Goal: Task Accomplishment & Management: Complete application form

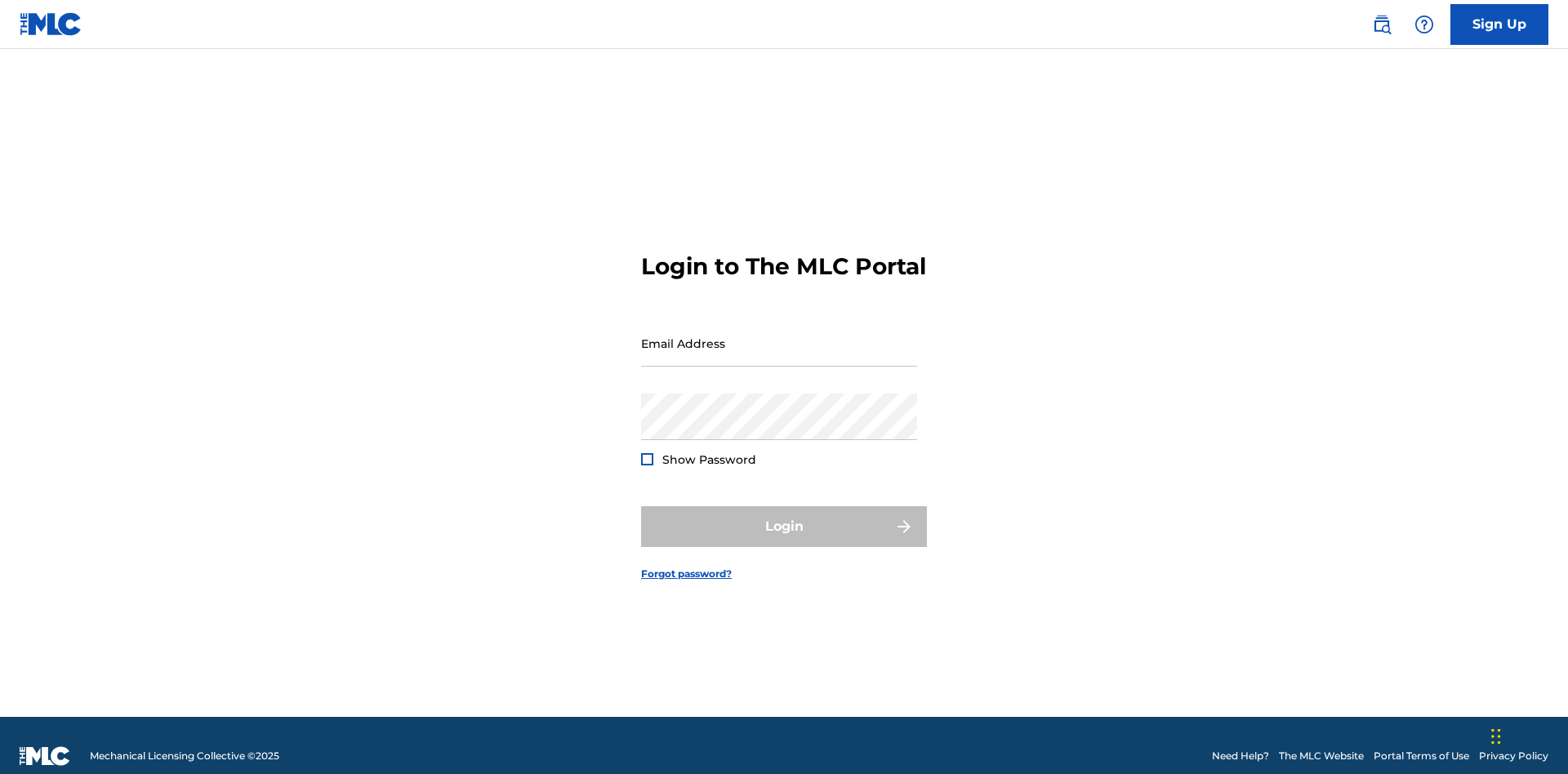
scroll to position [21, 0]
click at [1499, 24] on link "Sign Up" at bounding box center [1498, 24] width 98 height 41
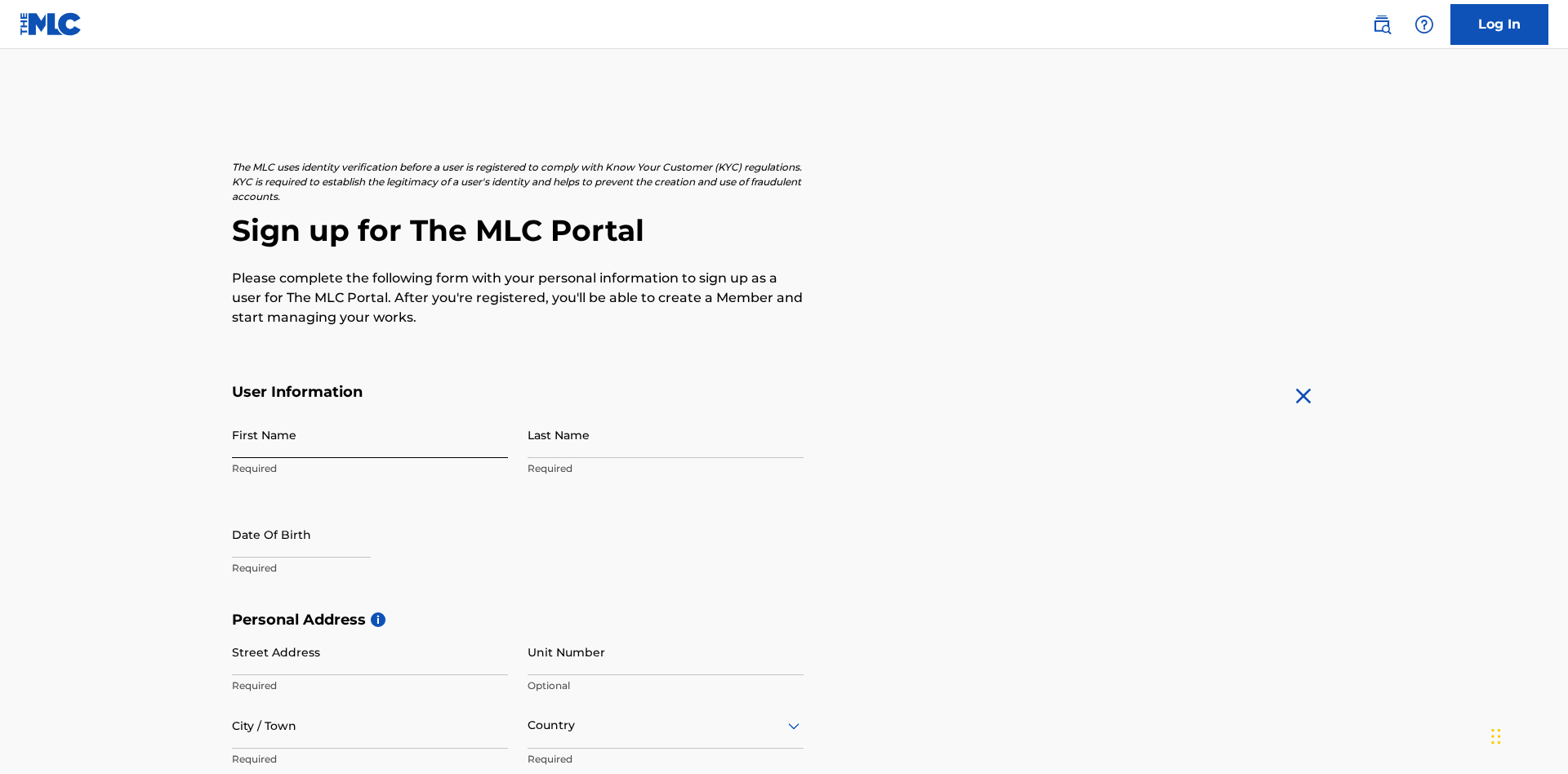
click at [370, 412] on input "First Name" at bounding box center [370, 435] width 276 height 46
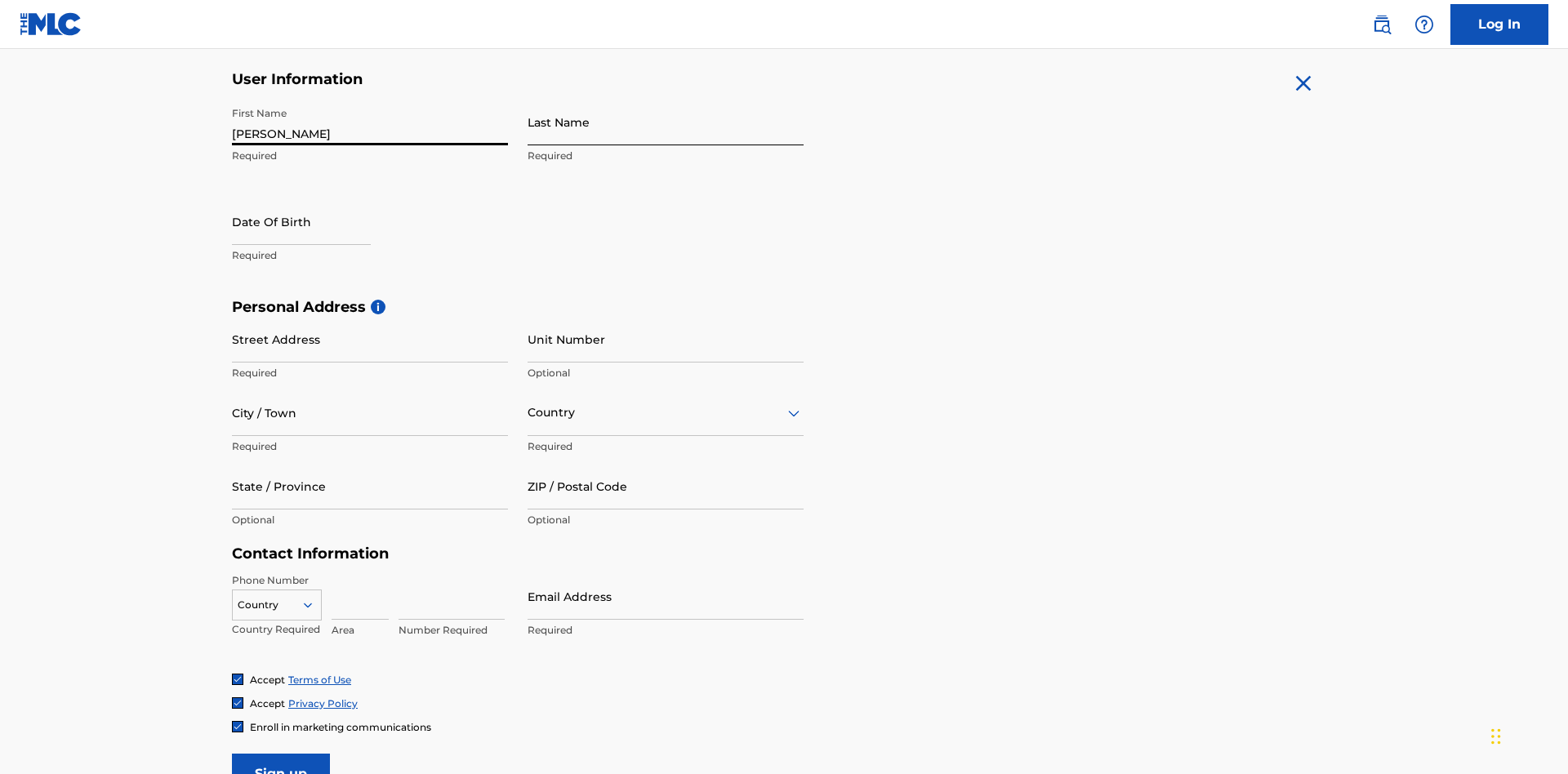
type input "Krystal"
click at [666, 122] on input "Last Name" at bounding box center [666, 122] width 276 height 46
type input "Ribble"
click at [314, 198] on input "text" at bounding box center [301, 221] width 139 height 46
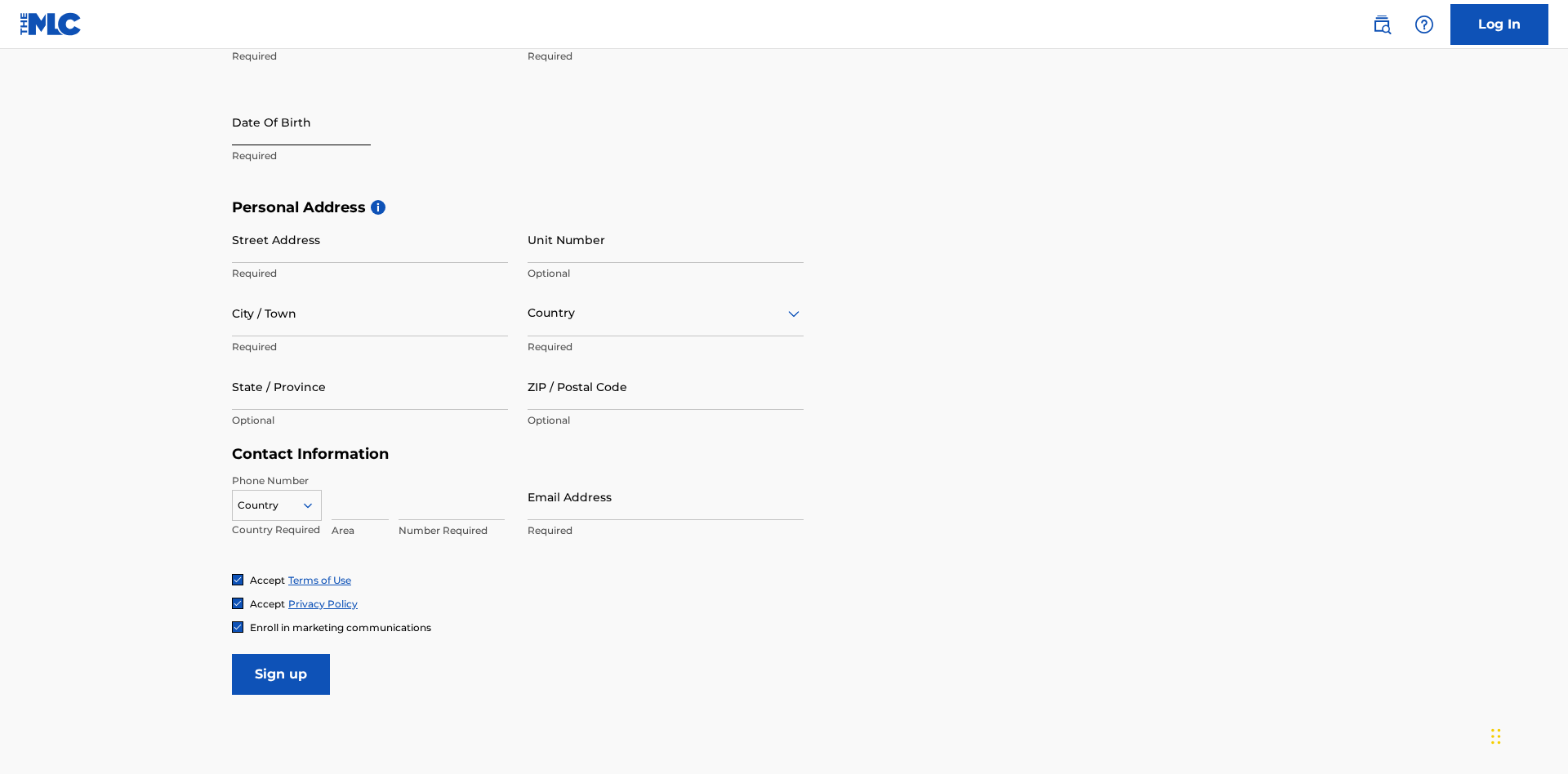
select select "8"
select select "2025"
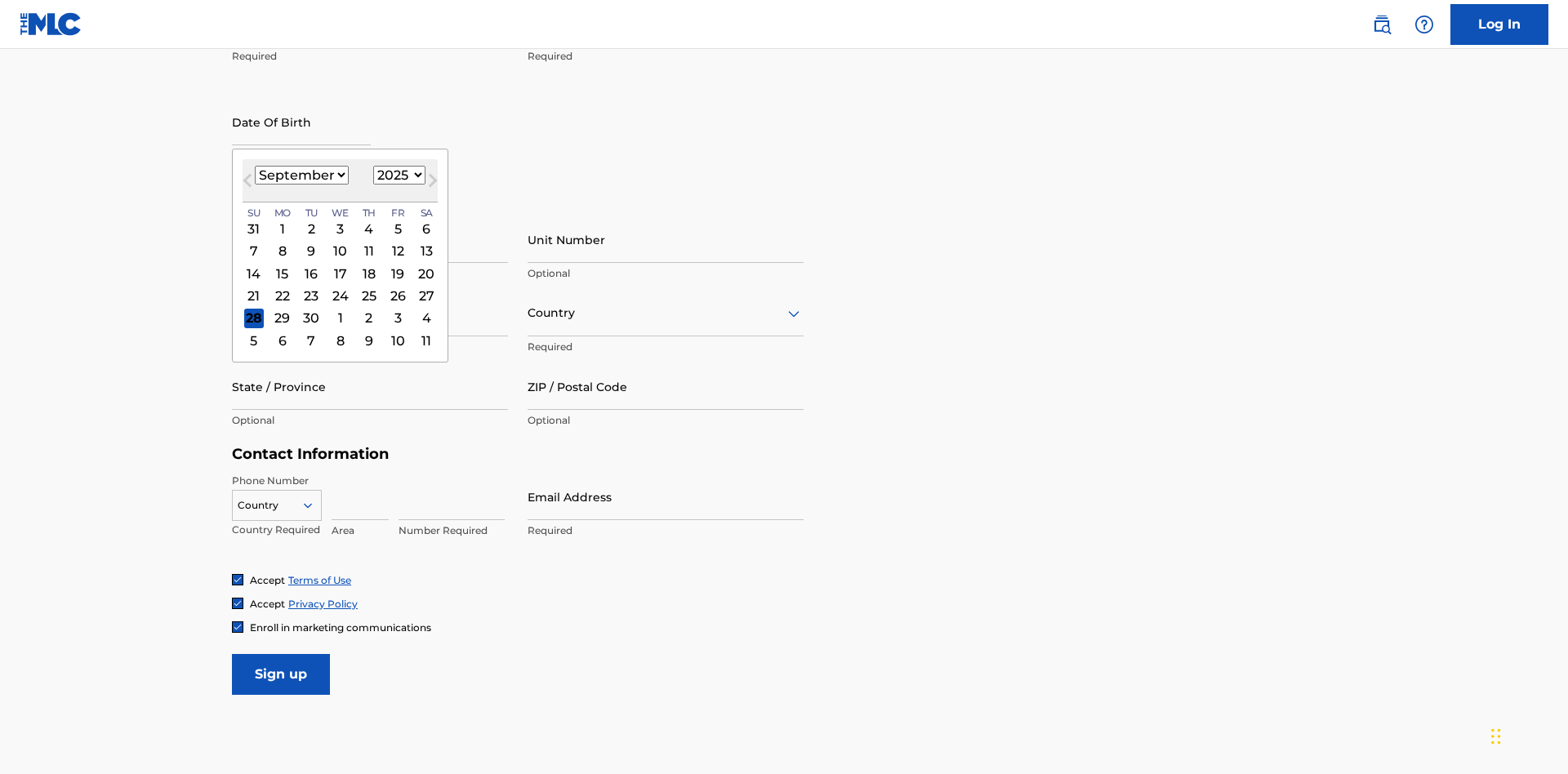
click at [300, 175] on select "January February March April May June July August September October November De…" at bounding box center [301, 175] width 94 height 18
select select "0"
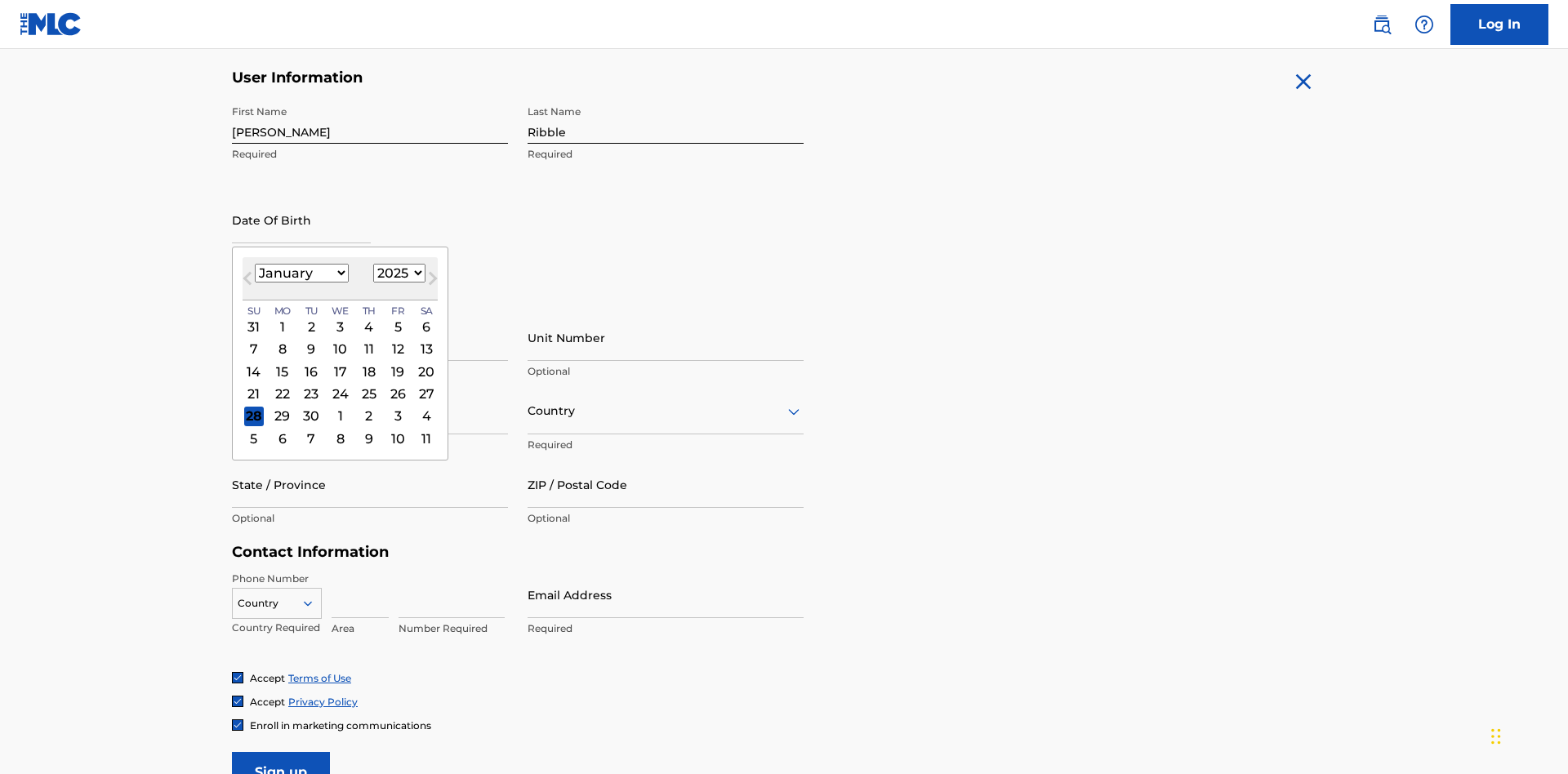
click at [397, 272] on select "1900 1901 1902 1903 1904 1905 1906 1907 1908 1909 1910 1911 1912 1913 1914 1915…" at bounding box center [399, 272] width 52 height 18
select select "1985"
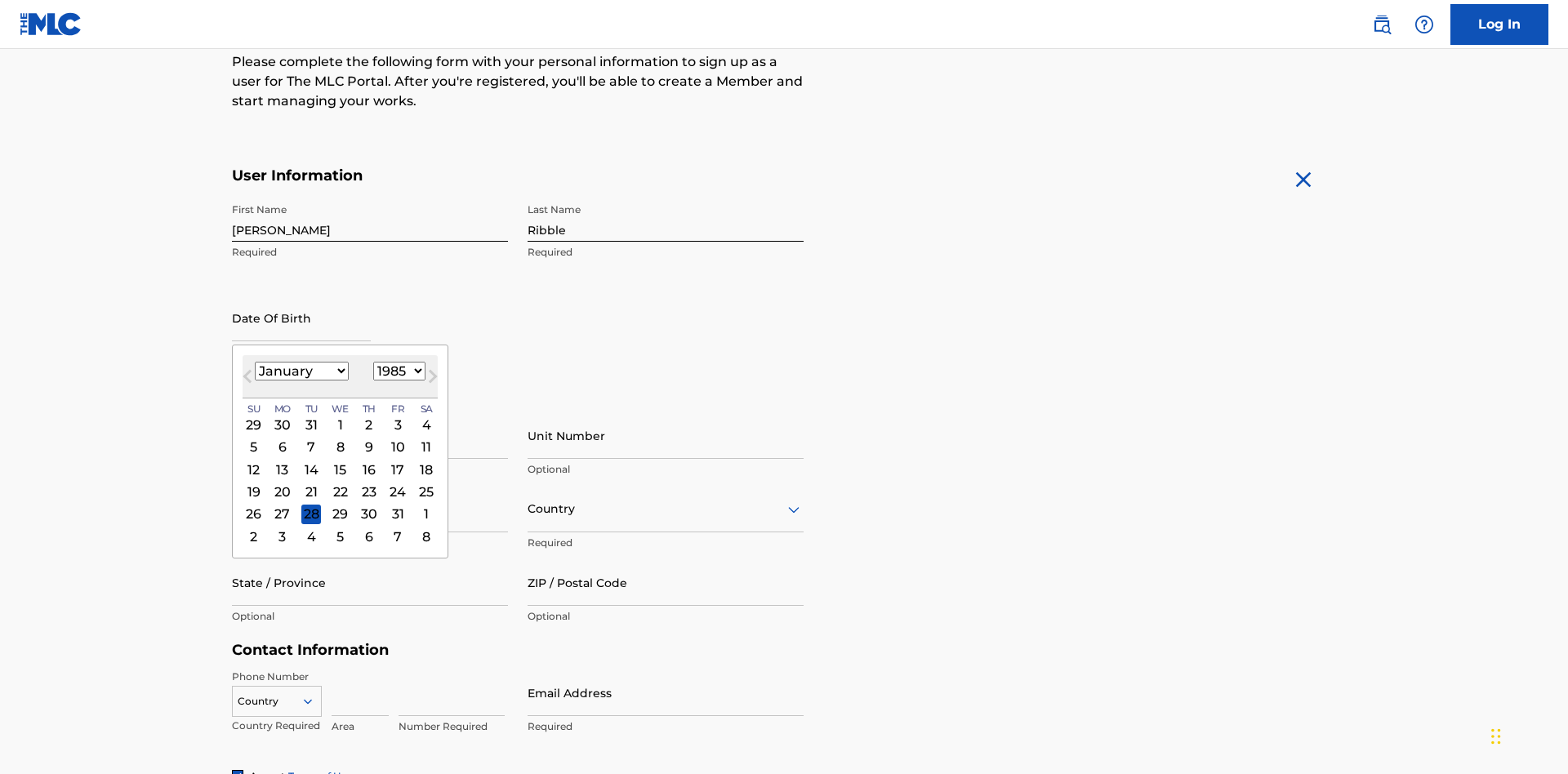
click at [397, 371] on select "1900 1901 1902 1903 1904 1905 1906 1907 1908 1909 1910 1911 1912 1913 1914 1915…" at bounding box center [399, 371] width 52 height 18
click at [310, 438] on div "8" at bounding box center [311, 447] width 19 height 19
type input "January 8 1985"
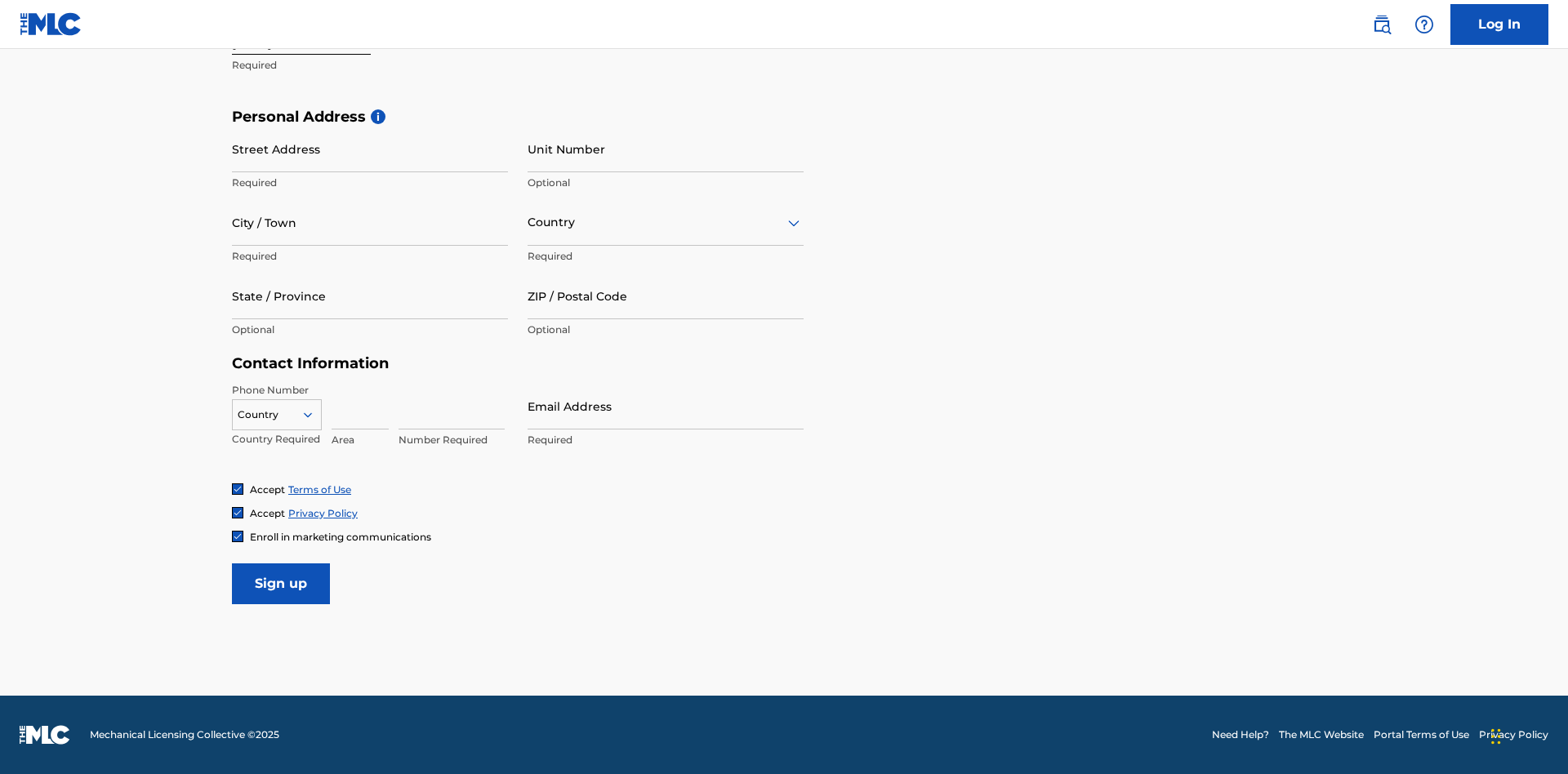
scroll to position [503, 0]
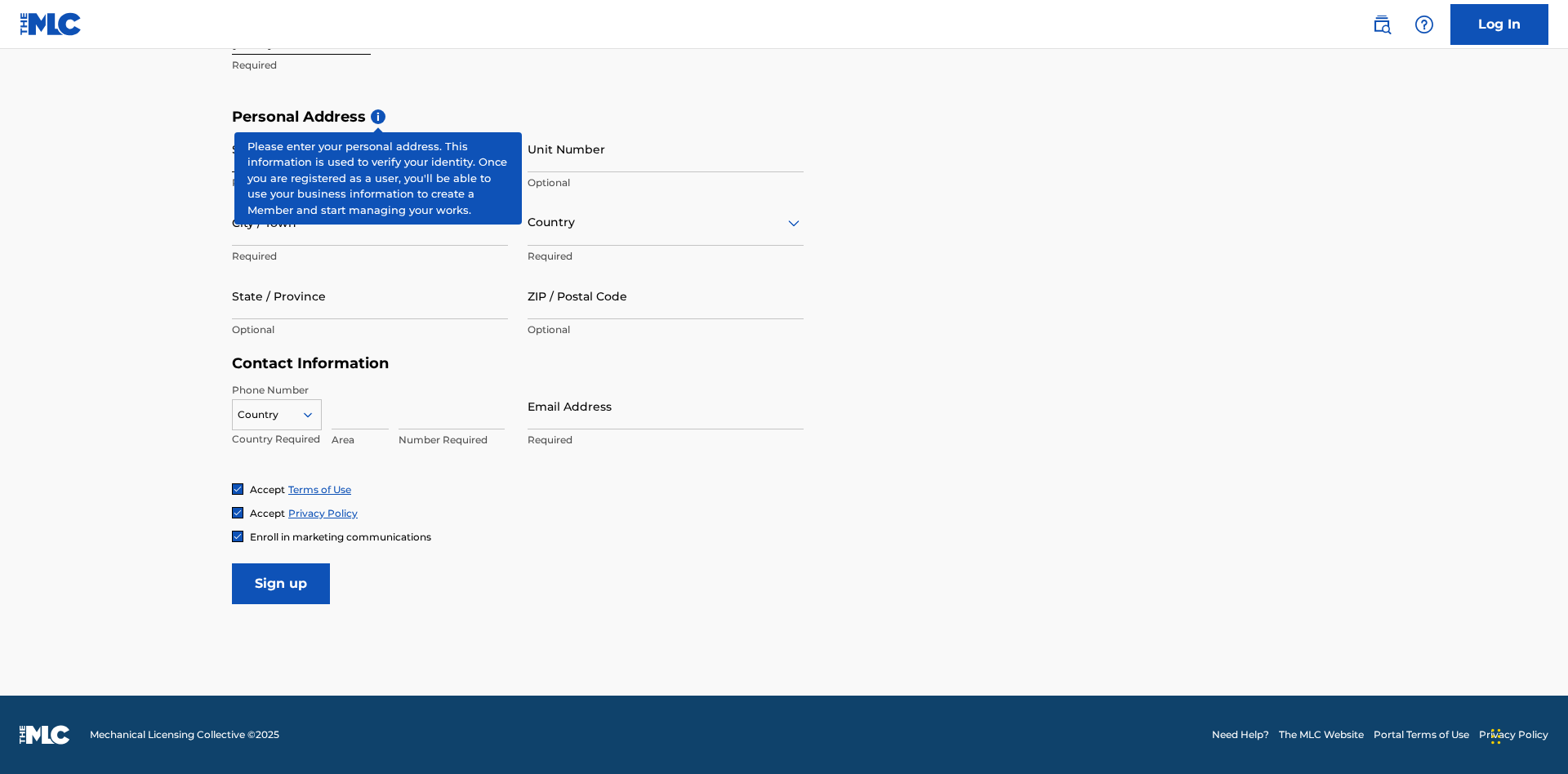
click at [370, 149] on input "Street Address" at bounding box center [370, 149] width 276 height 46
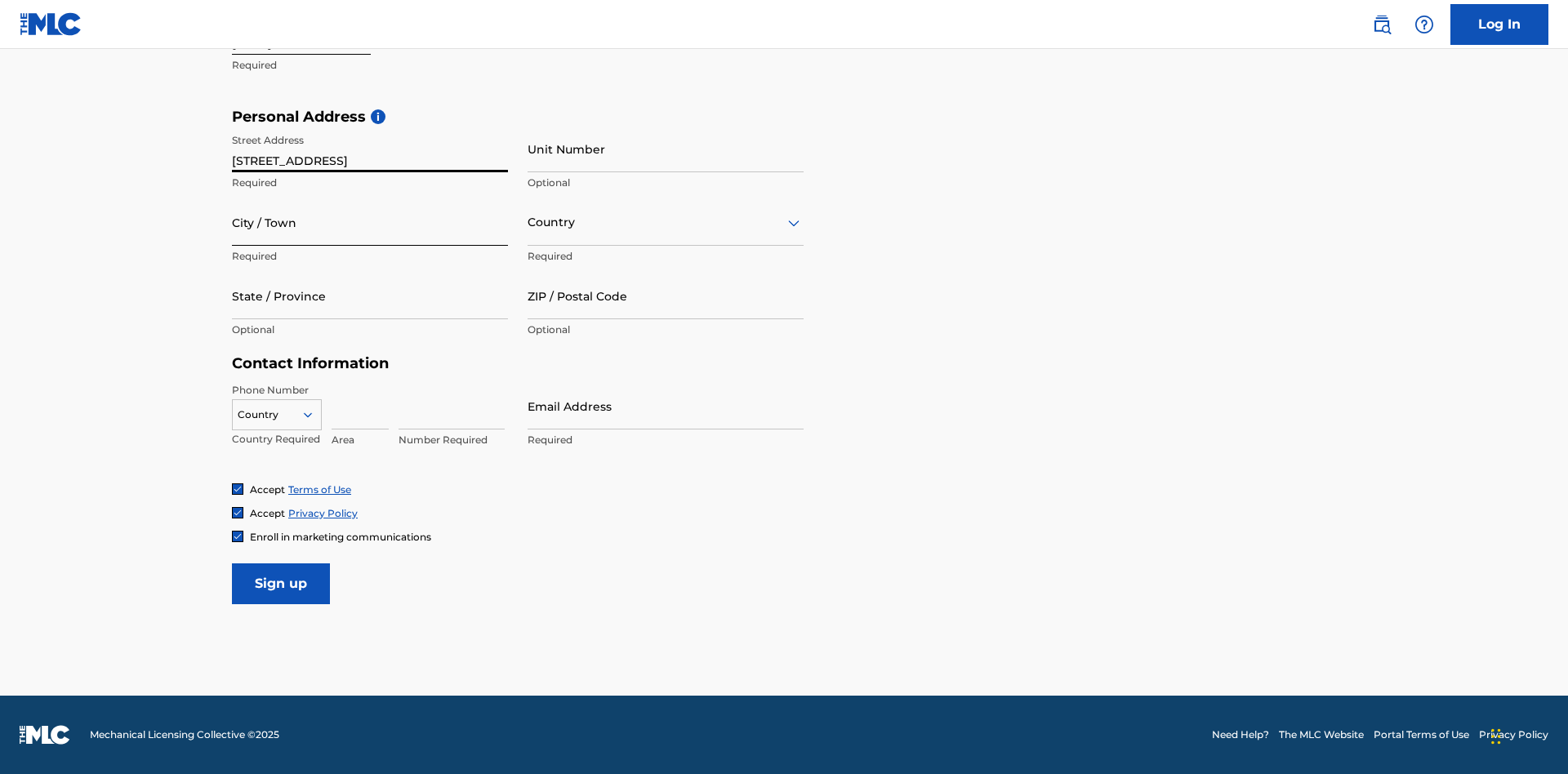
type input "9909 Elks Run Rd"
click at [370, 222] on input "City / Town" at bounding box center [370, 222] width 276 height 46
type input "Roseville"
click at [528, 222] on input "text" at bounding box center [528, 222] width 3 height 17
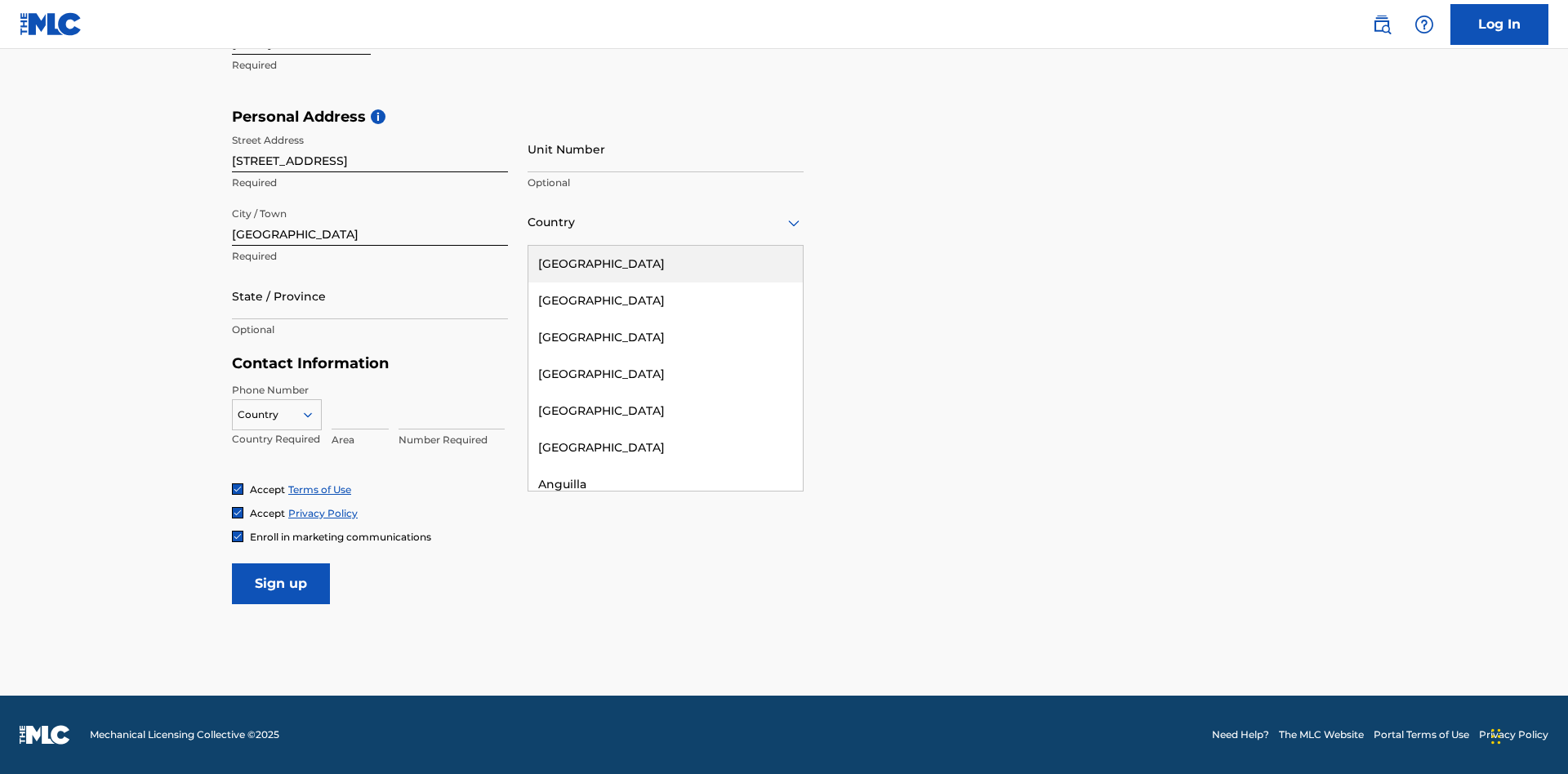
click at [666, 264] on div "United States" at bounding box center [666, 264] width 274 height 37
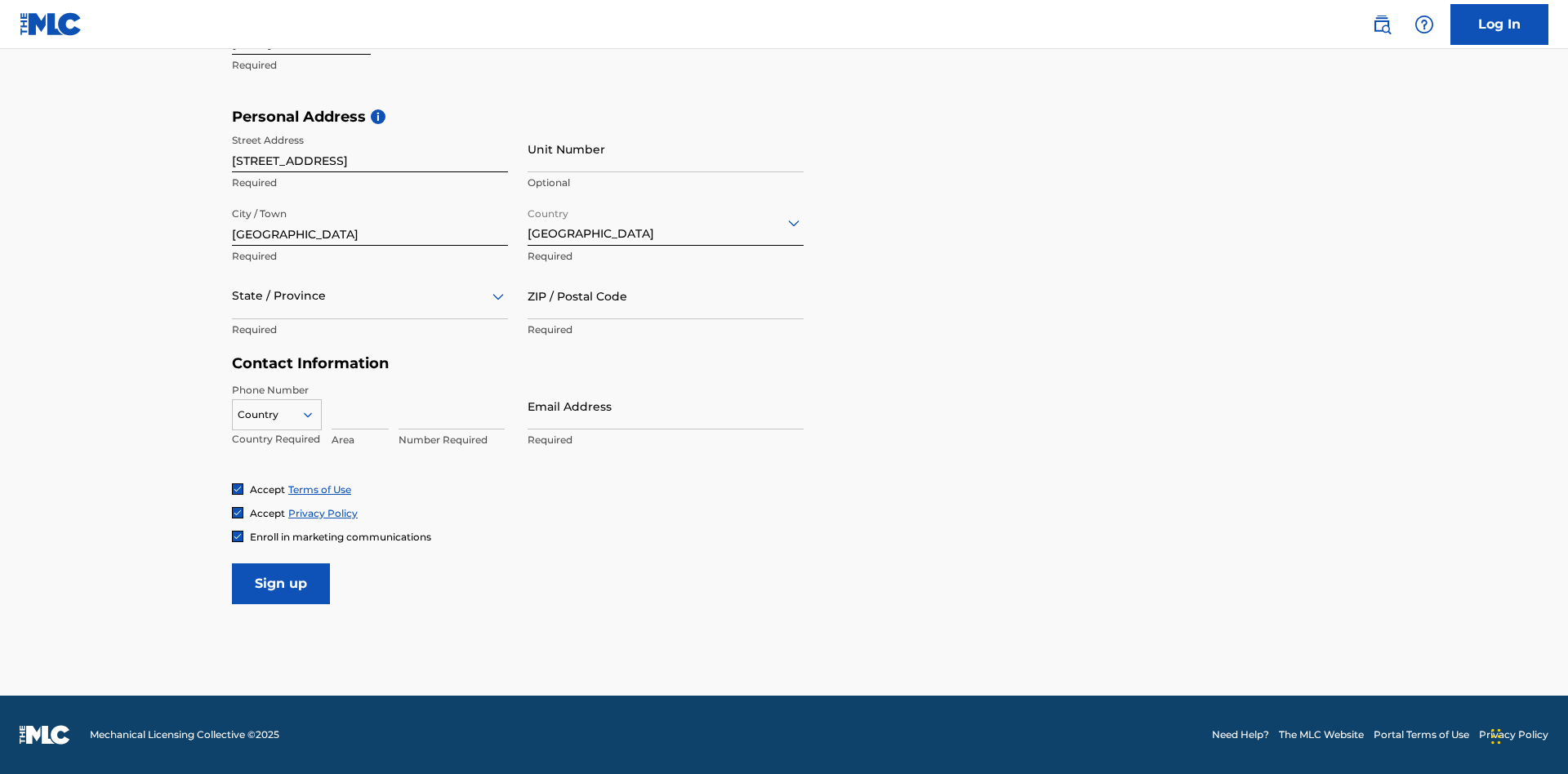
click at [370, 296] on div at bounding box center [370, 296] width 276 height 20
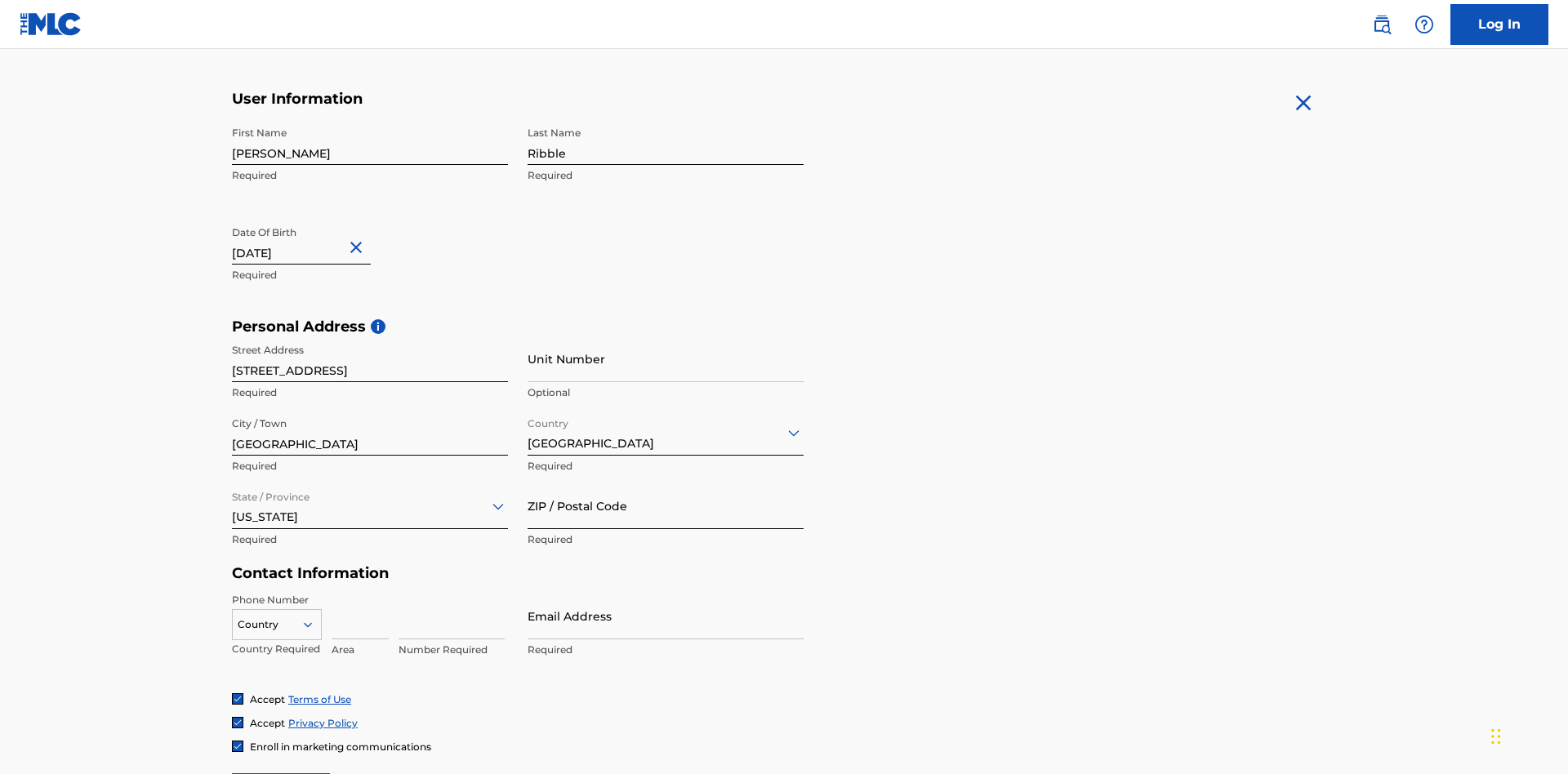
click at [666, 483] on input "ZIP / Postal Code" at bounding box center [666, 506] width 276 height 46
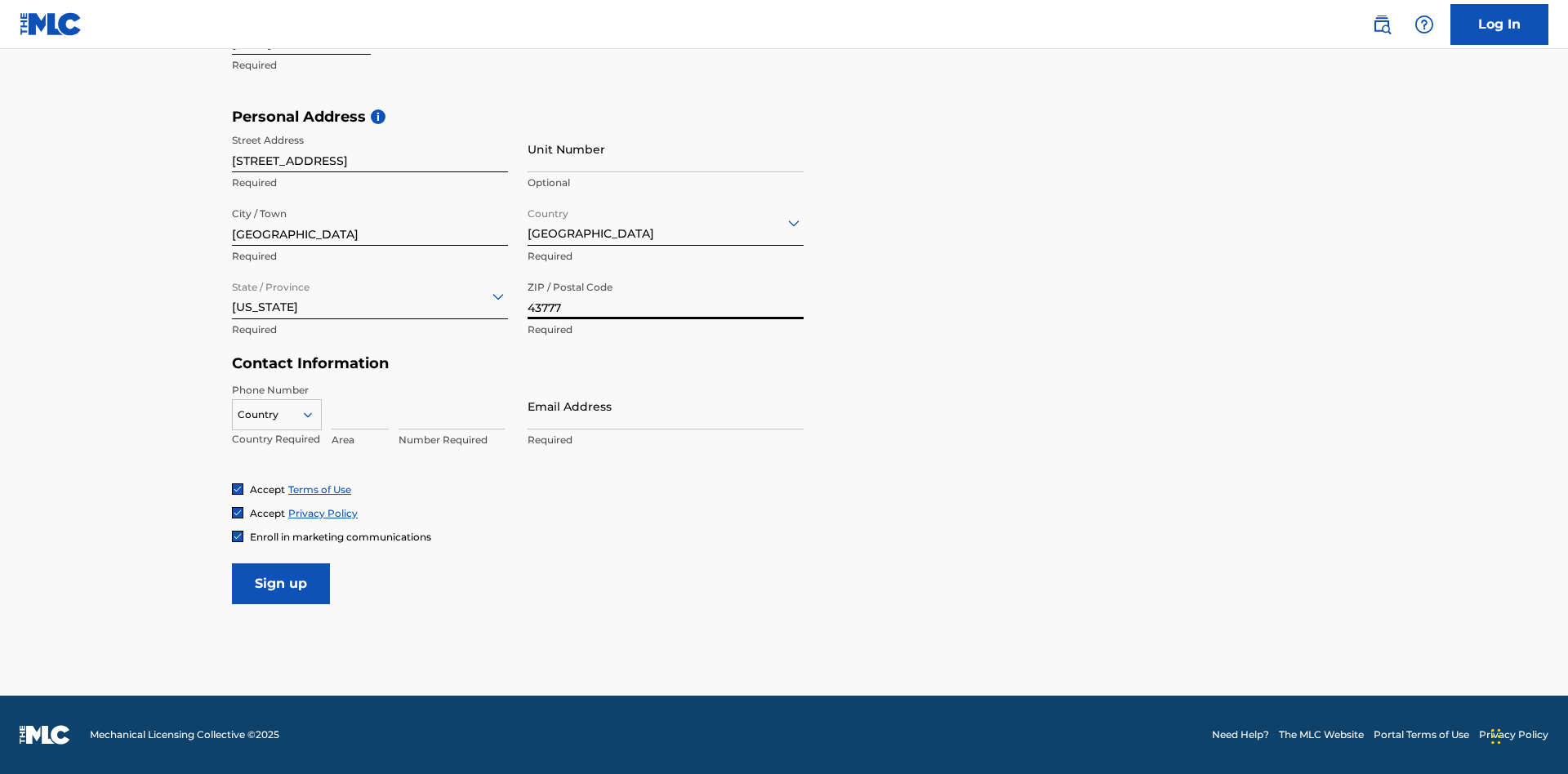
type input "43777"
click at [314, 415] on icon at bounding box center [307, 415] width 14 height 14
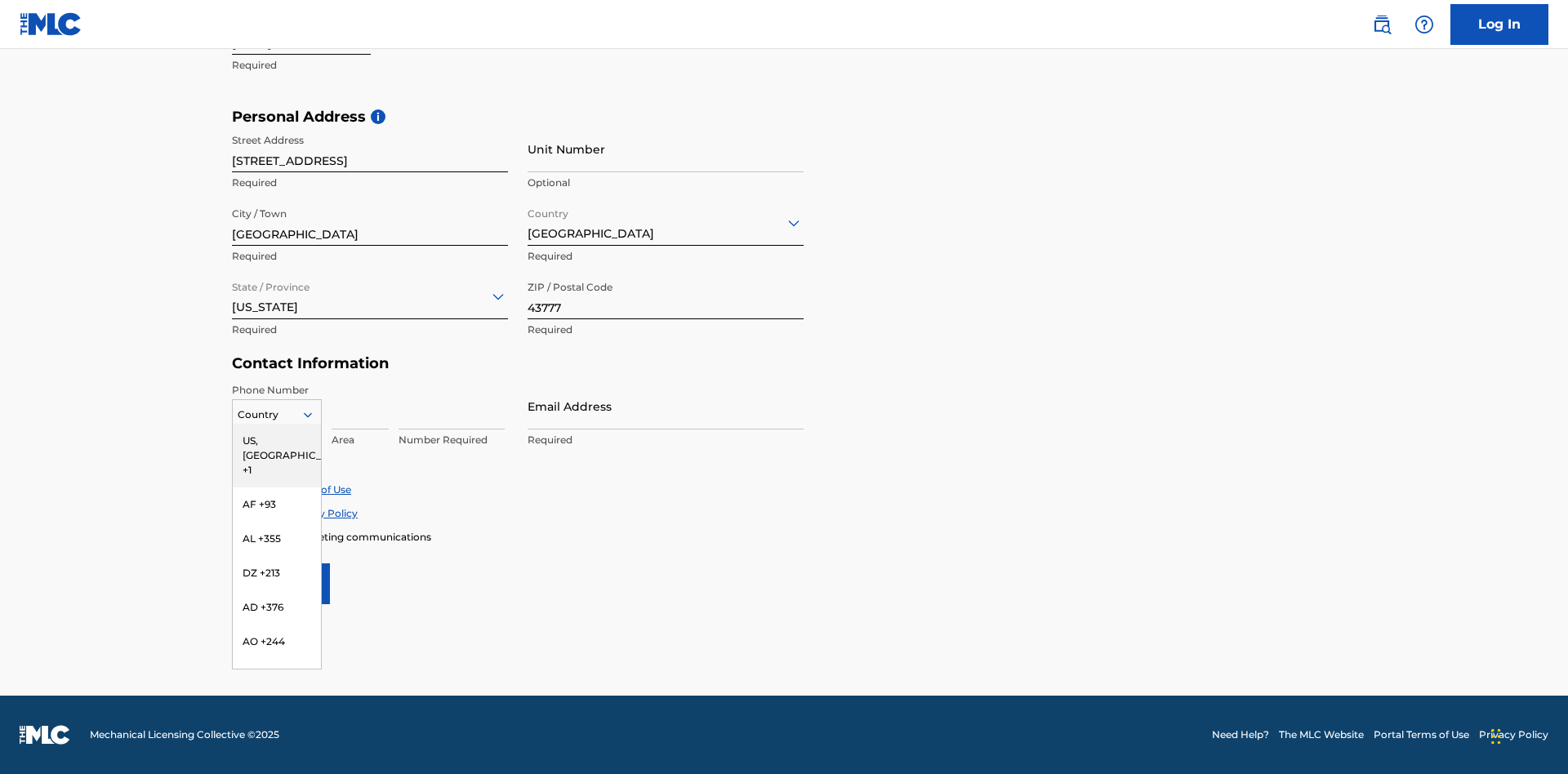
click at [277, 441] on div "US, [GEOGRAPHIC_DATA] +1" at bounding box center [276, 456] width 88 height 64
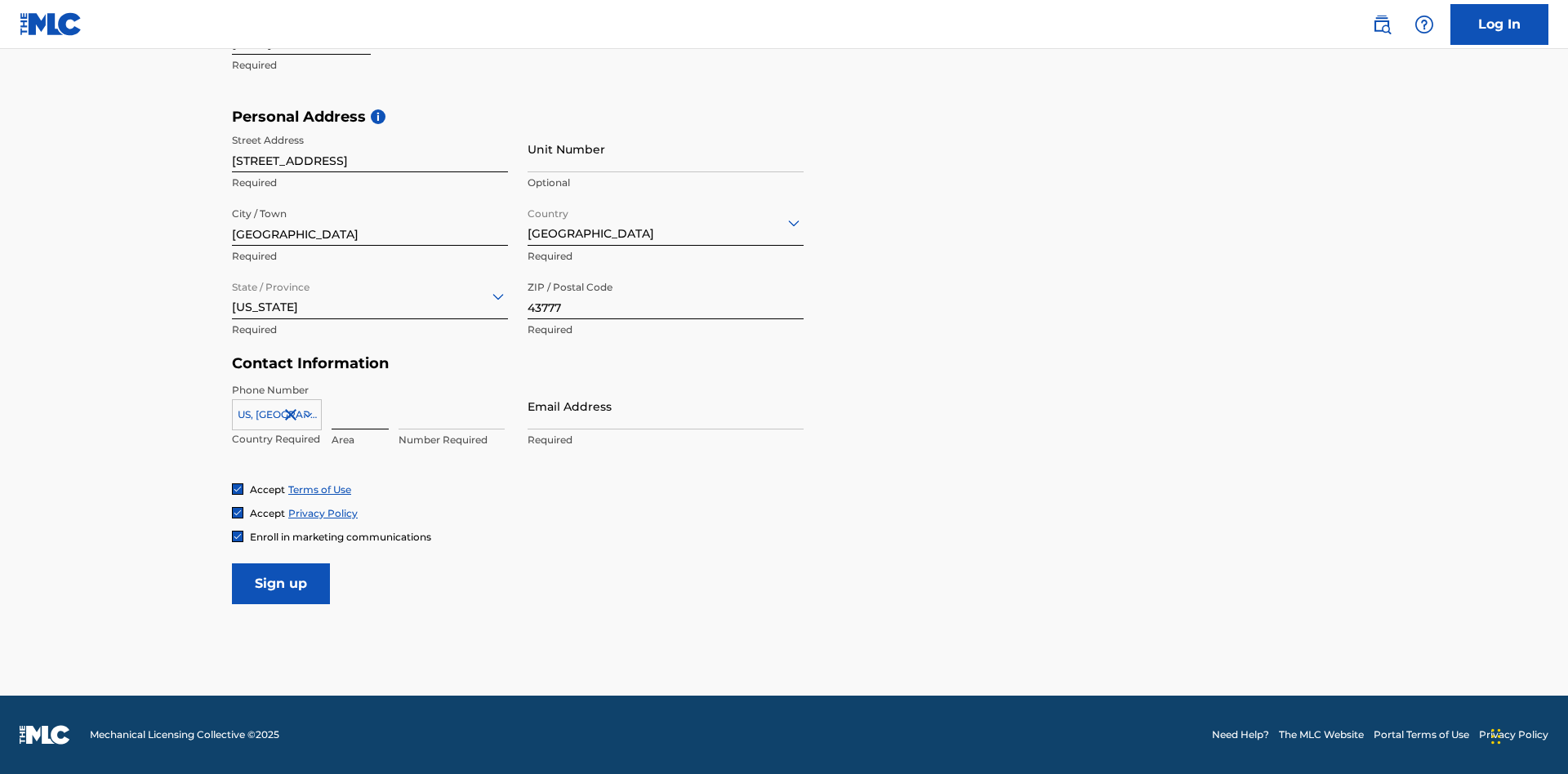
click at [360, 406] on input at bounding box center [359, 406] width 57 height 46
type input "740"
click at [452, 406] on input at bounding box center [452, 406] width 106 height 46
type input "8086351"
click at [666, 406] on input "Email Address" at bounding box center [666, 406] width 276 height 46
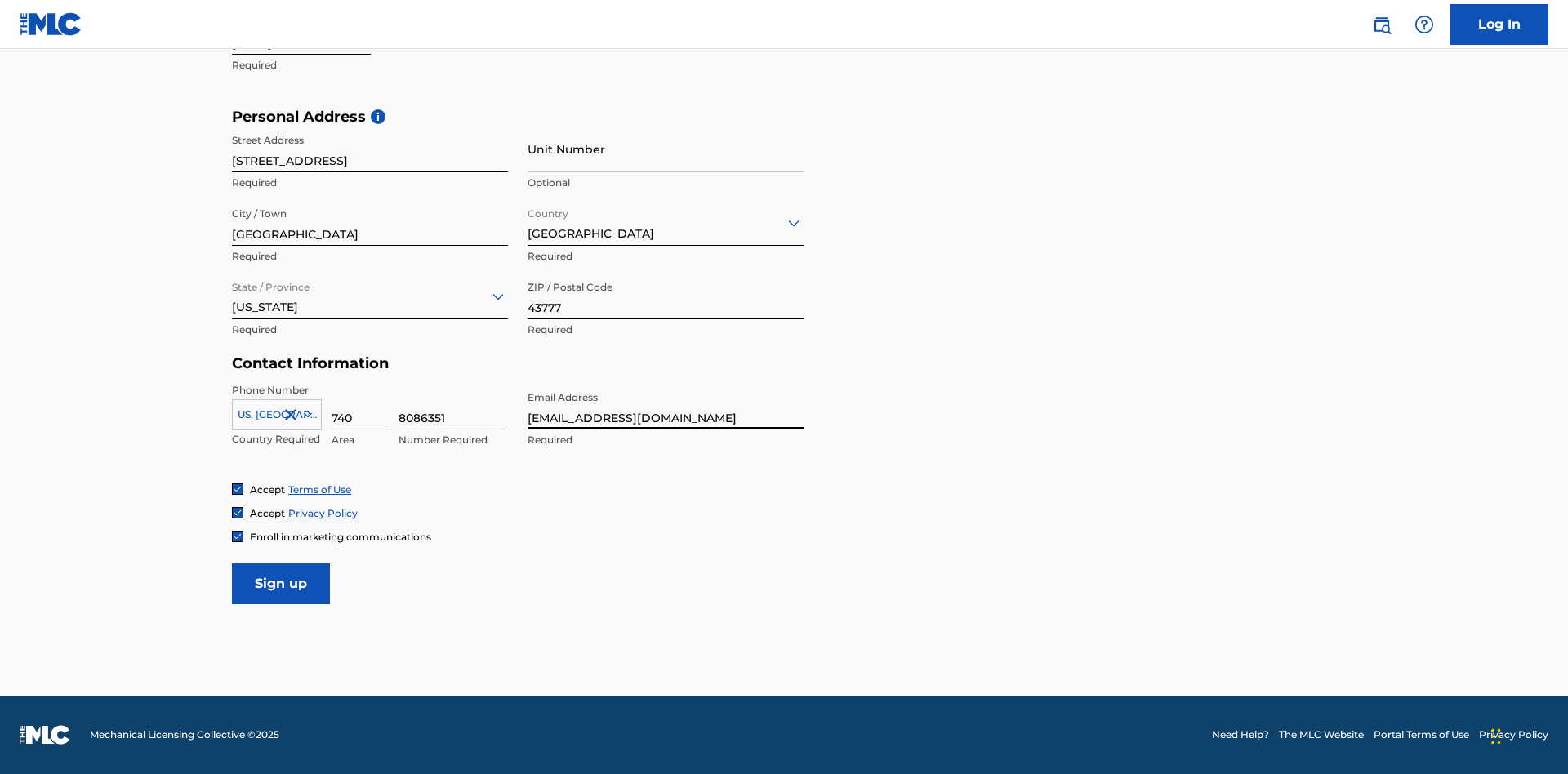
scroll to position [0, 48]
type input "[EMAIL_ADDRESS][DOMAIN_NAME]"
click at [281, 584] on input "Sign up" at bounding box center [280, 584] width 98 height 41
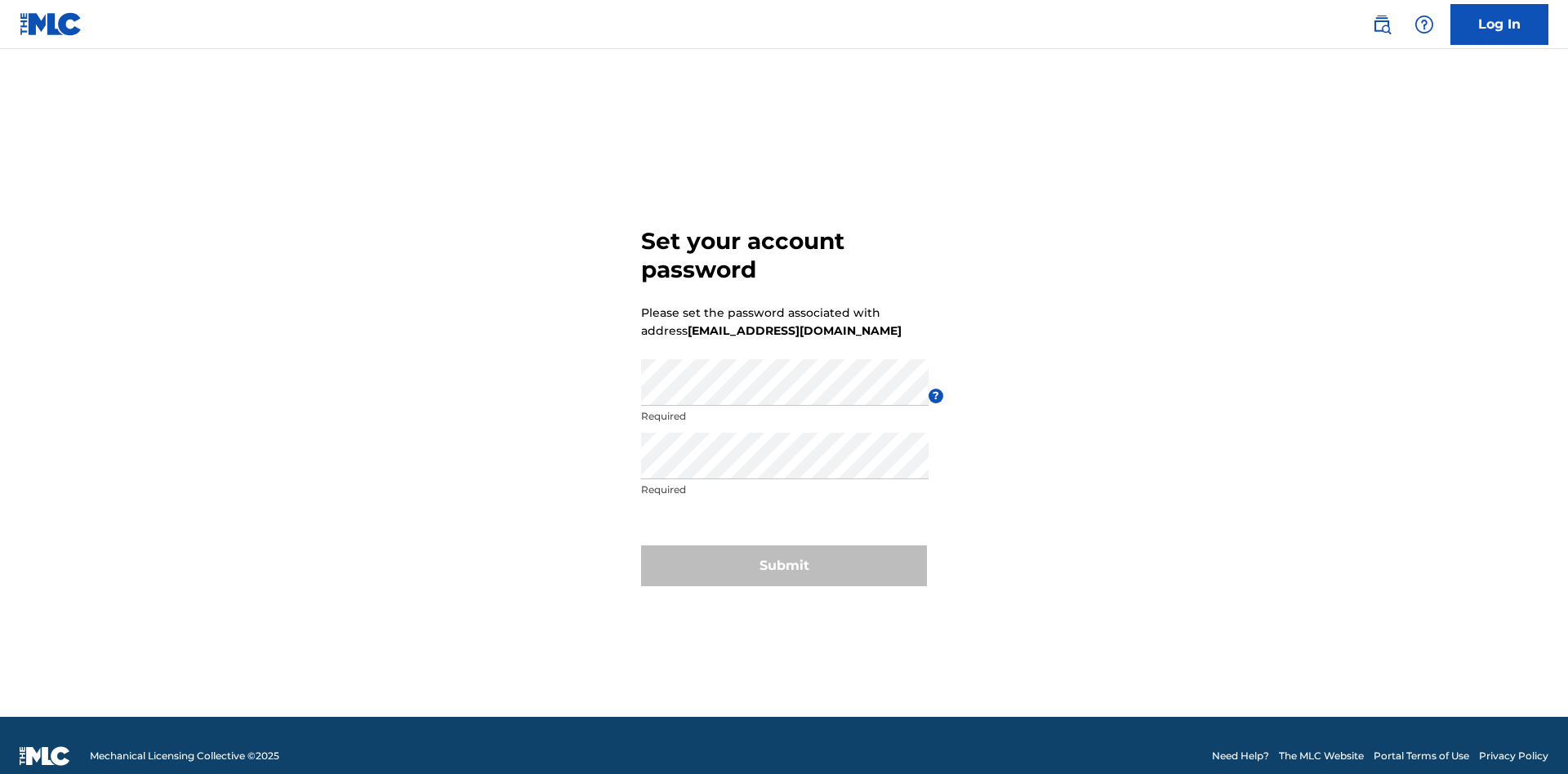
scroll to position [21, 0]
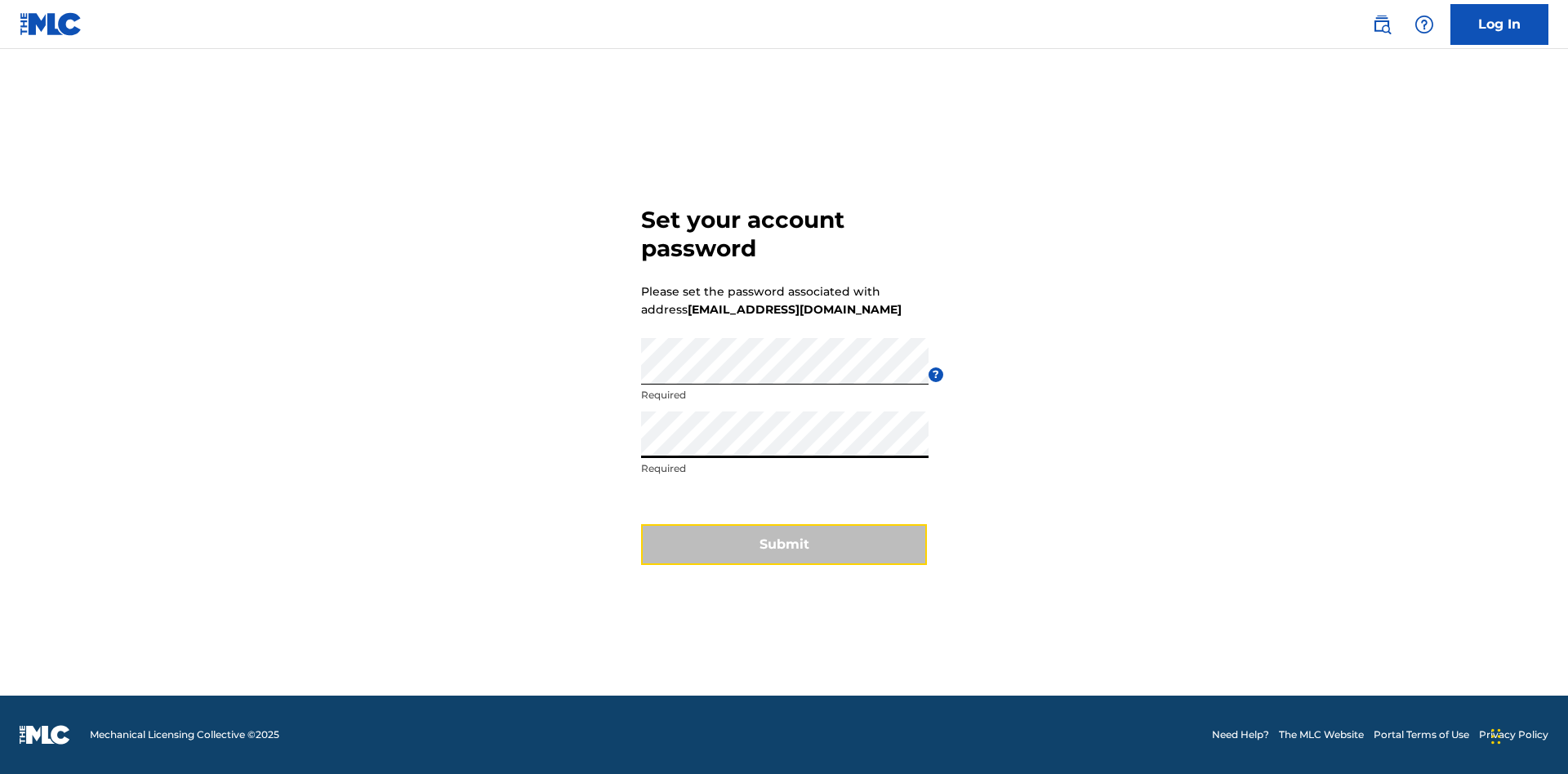
click at [784, 555] on button "Submit" at bounding box center [784, 545] width 286 height 41
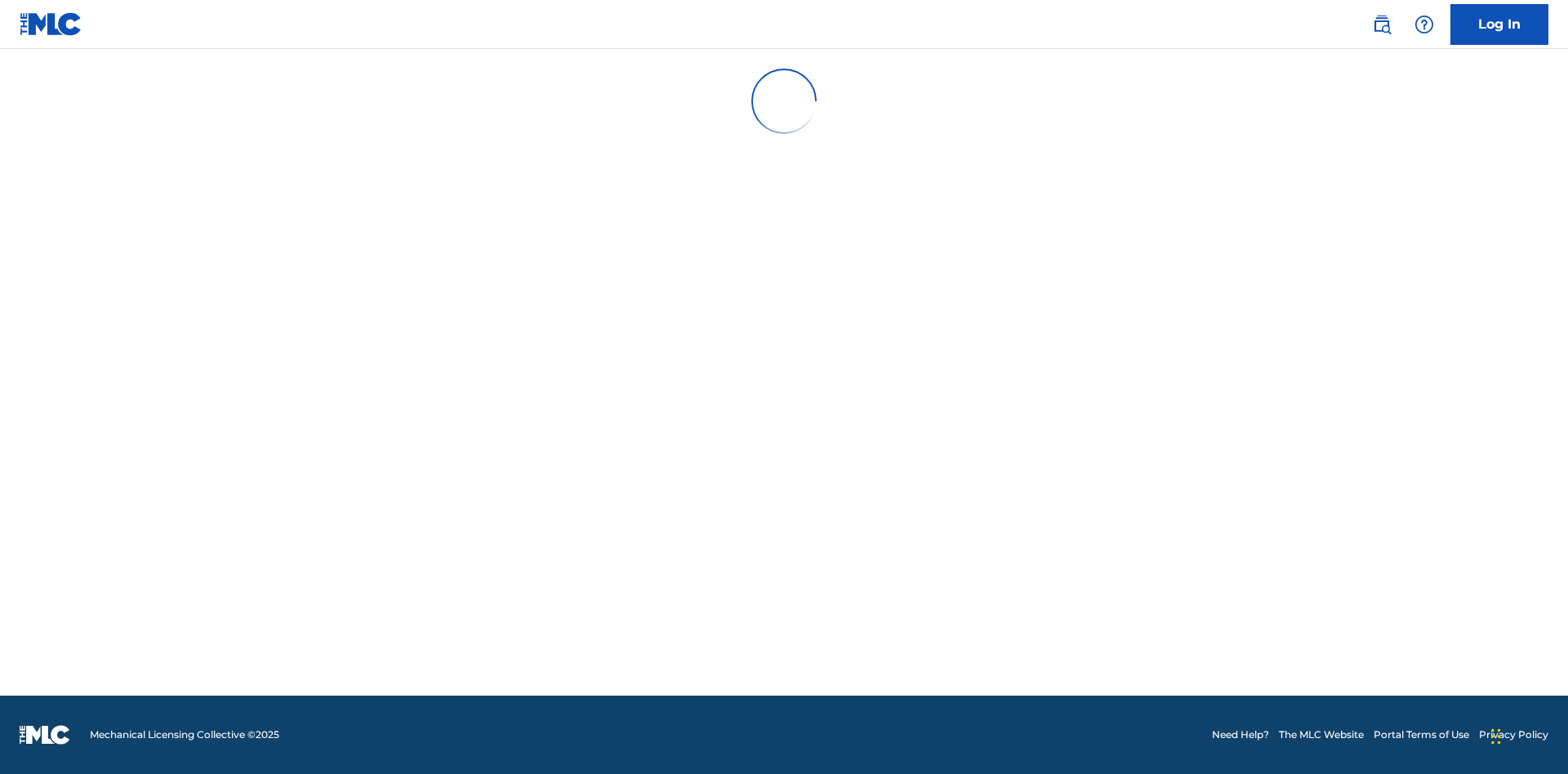
scroll to position [16, 0]
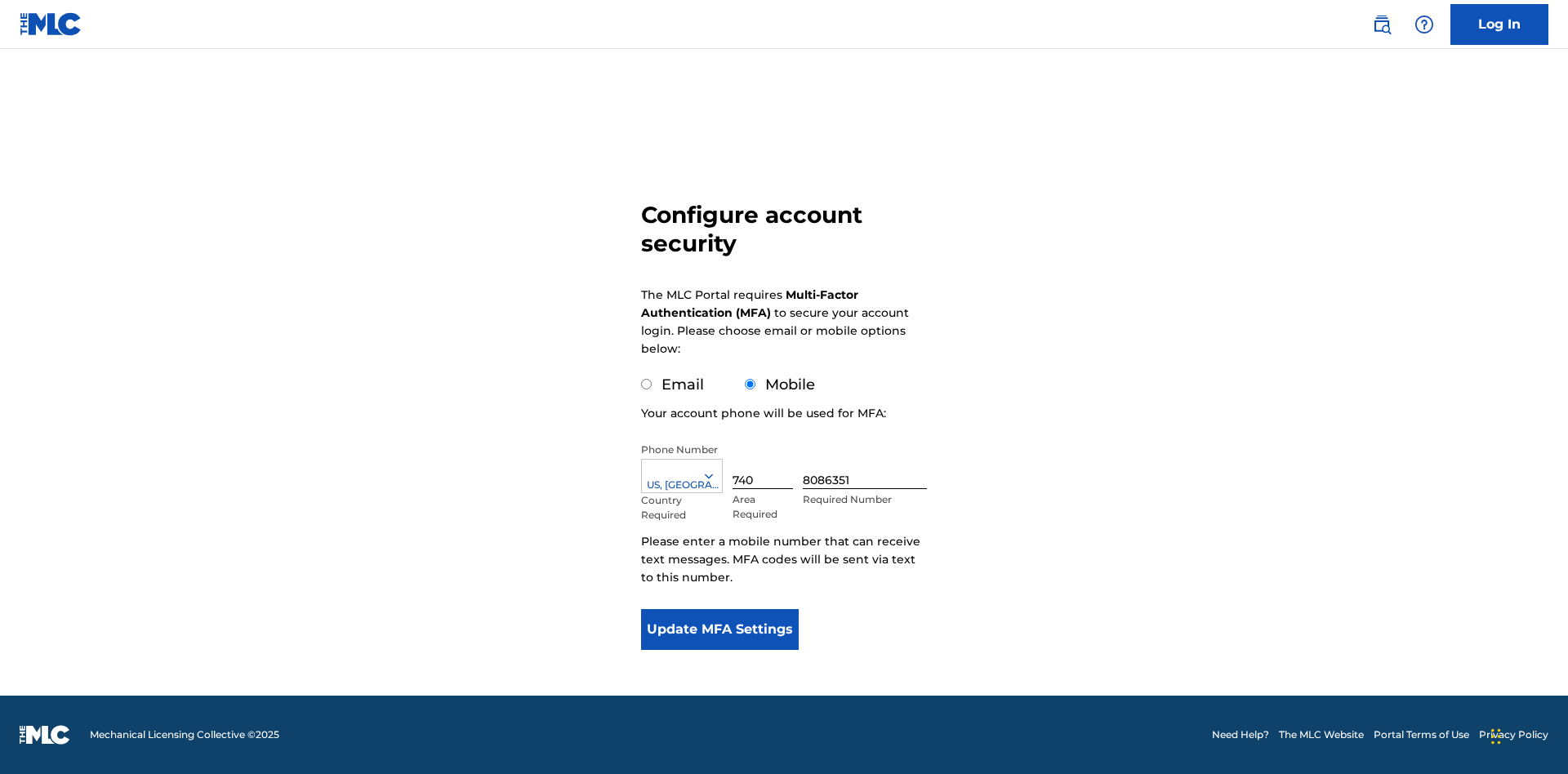
click at [751, 385] on input "Mobile" at bounding box center [750, 384] width 11 height 11
click at [716, 476] on icon at bounding box center [708, 475] width 14 height 14
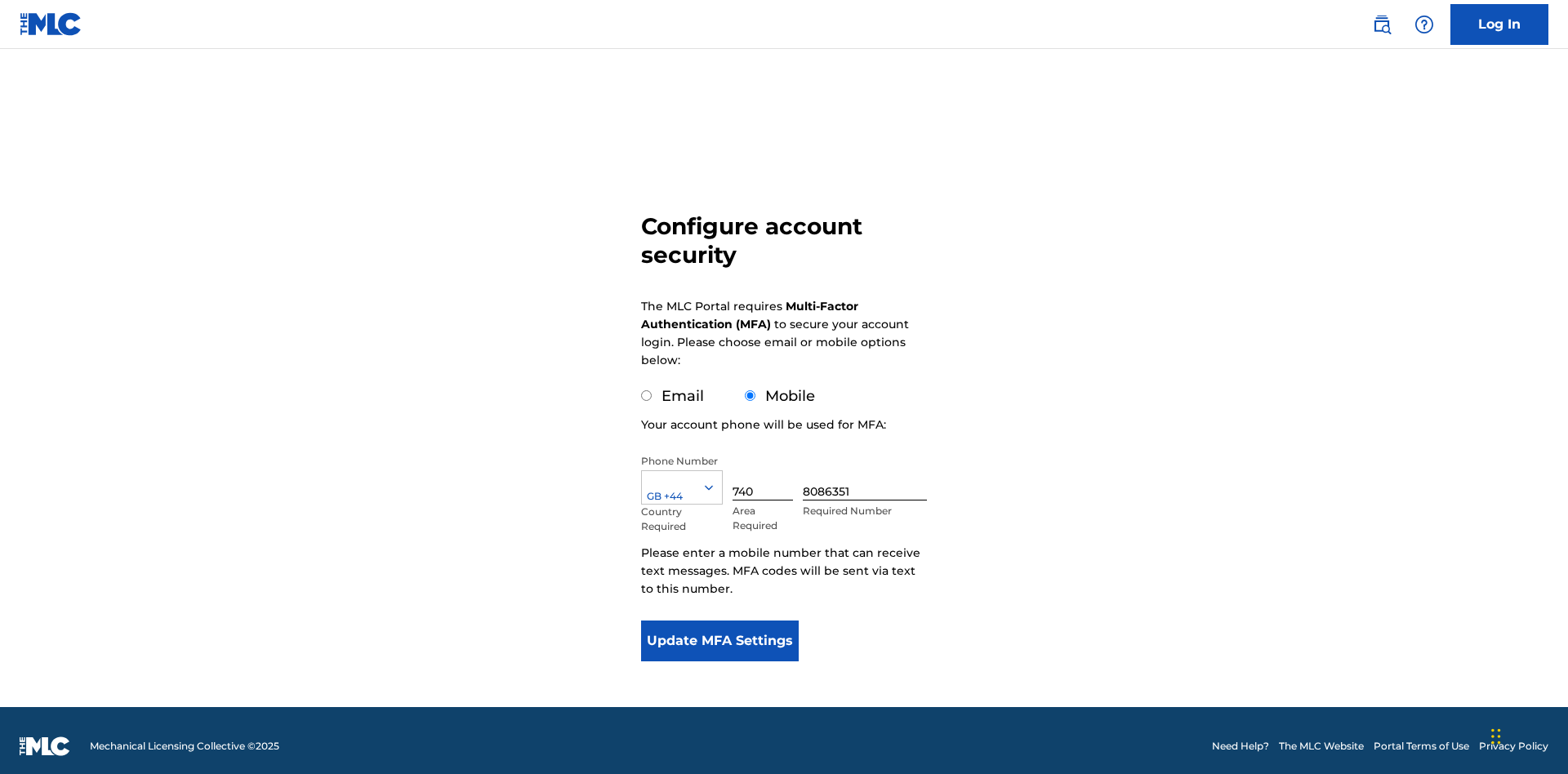
click at [766, 466] on input "740" at bounding box center [762, 477] width 61 height 46
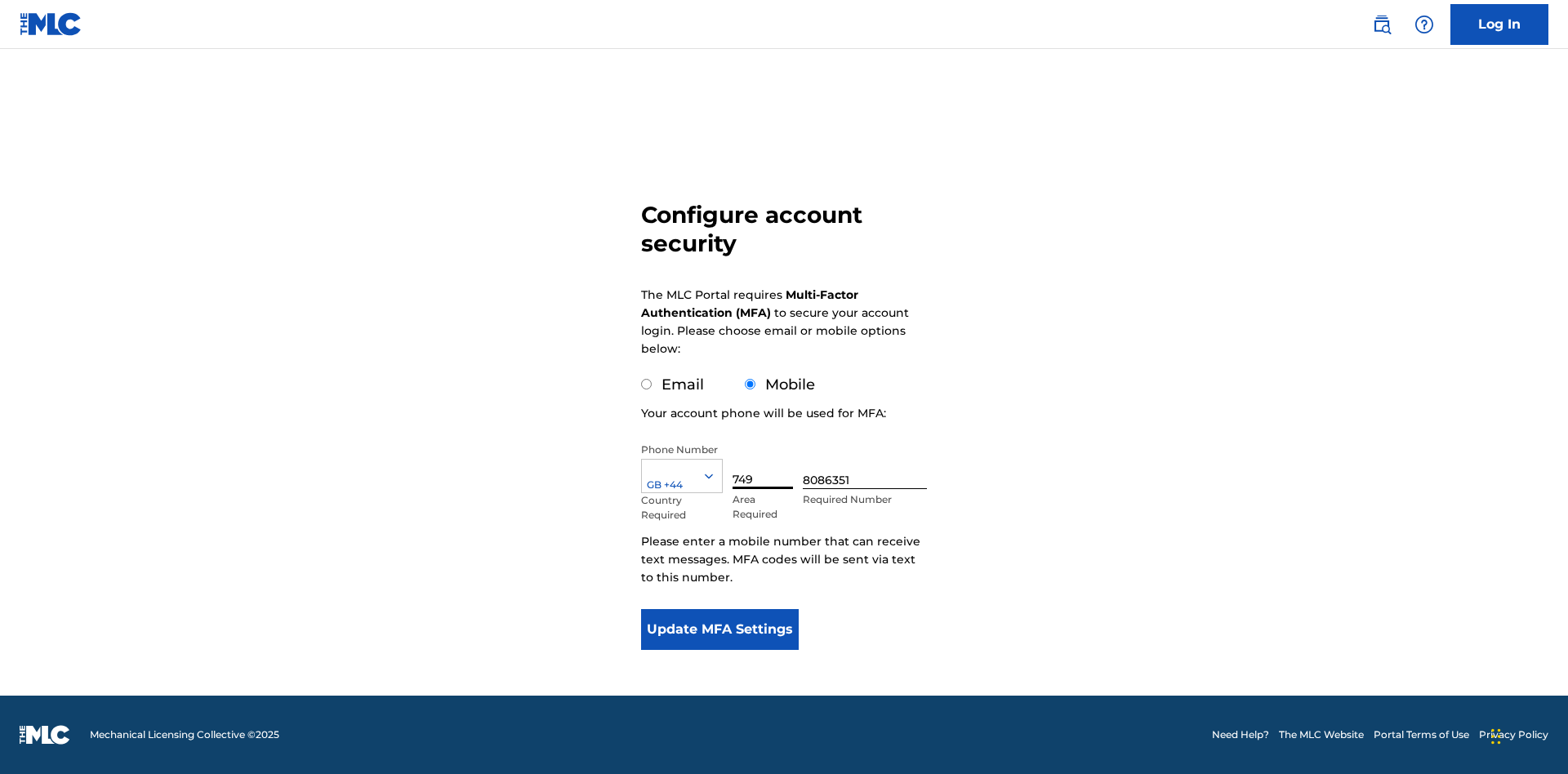
type input "749"
click at [869, 466] on input "8086351" at bounding box center [865, 466] width 125 height 46
type input "2881350"
click at [720, 630] on button "Update MFA Settings" at bounding box center [720, 630] width 157 height 41
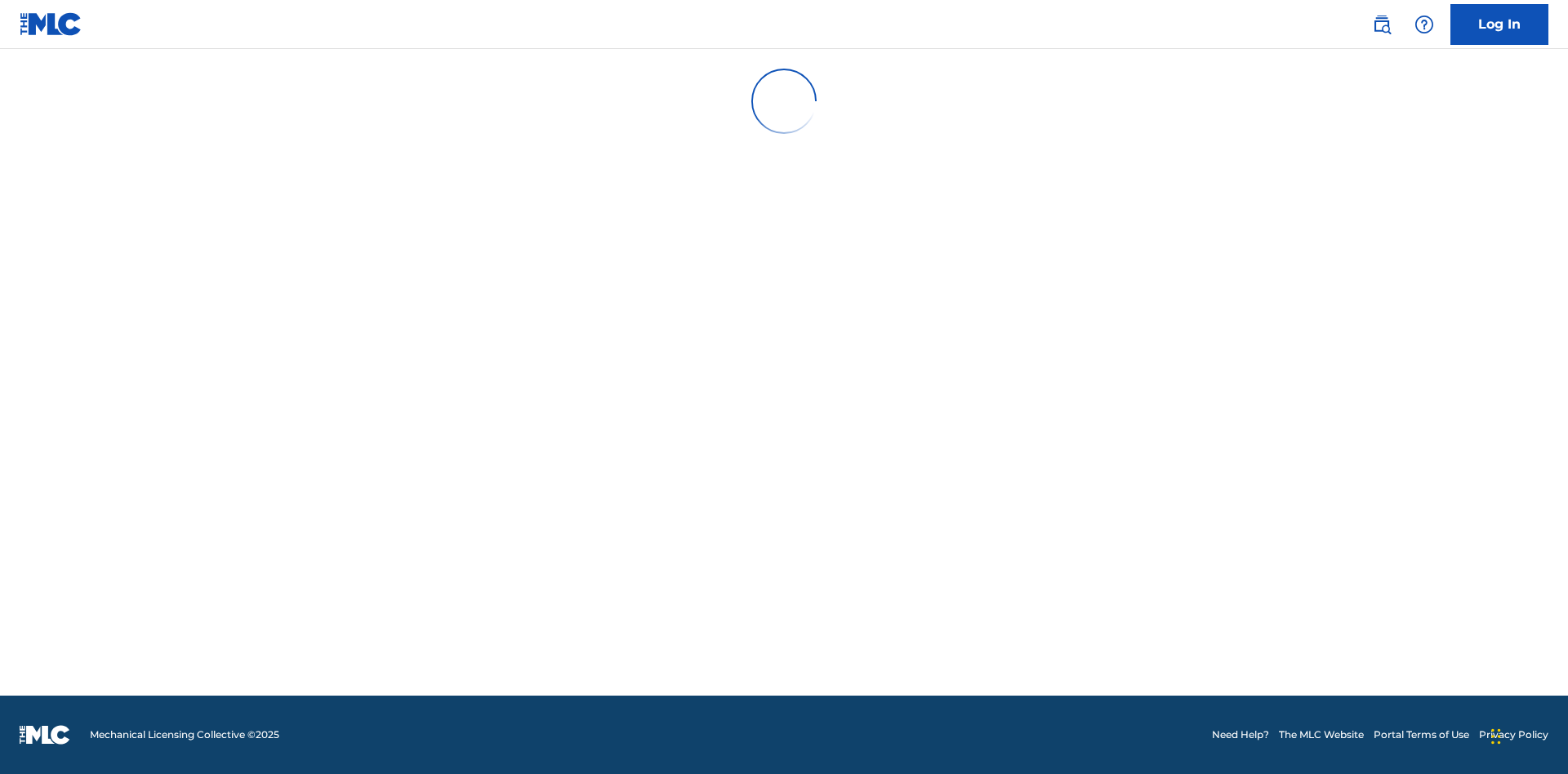
scroll to position [170, 0]
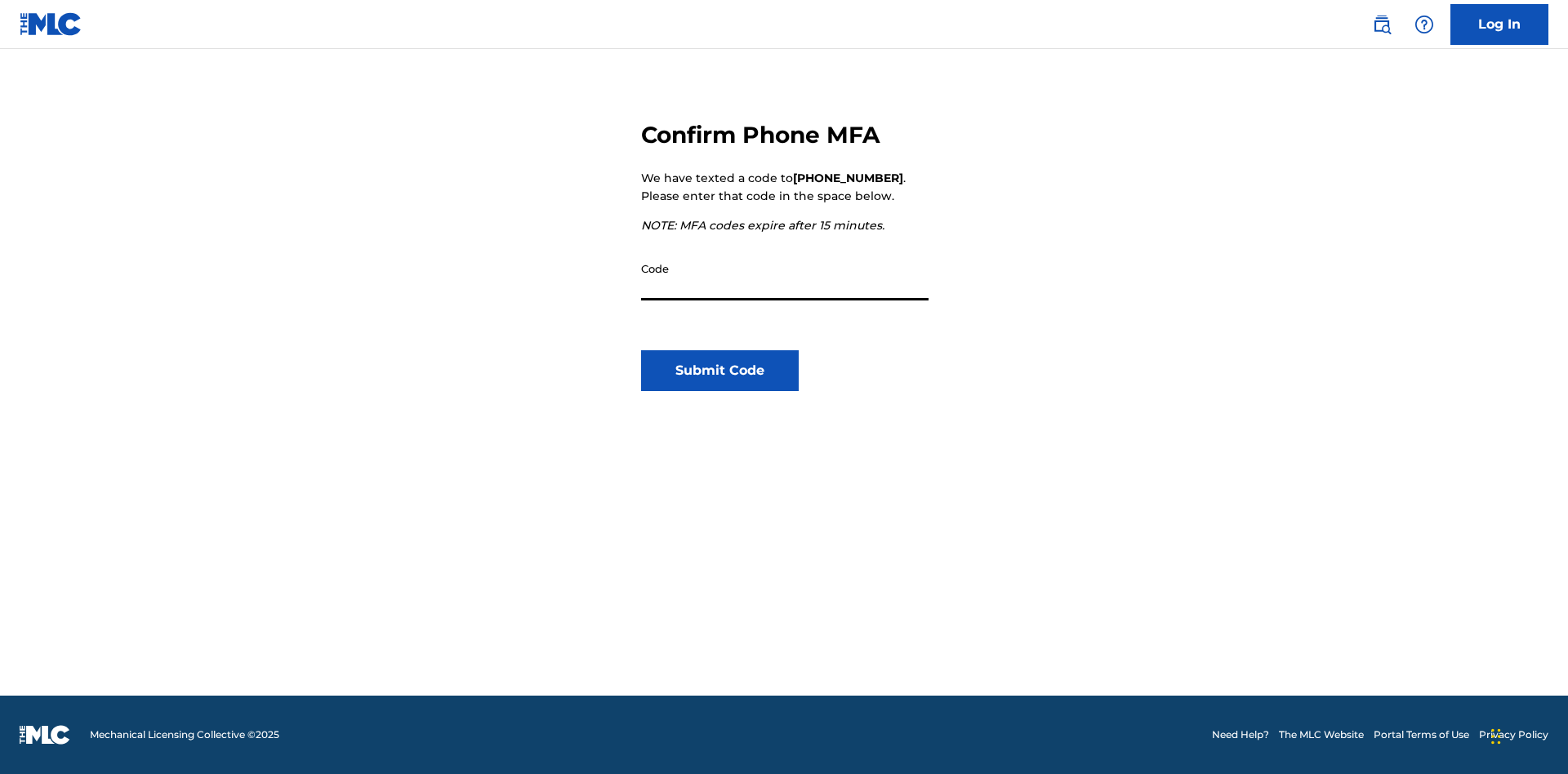
click at [784, 277] on input "Code" at bounding box center [785, 277] width 288 height 46
type input "186720"
click at [720, 371] on button "Submit Code" at bounding box center [720, 371] width 157 height 41
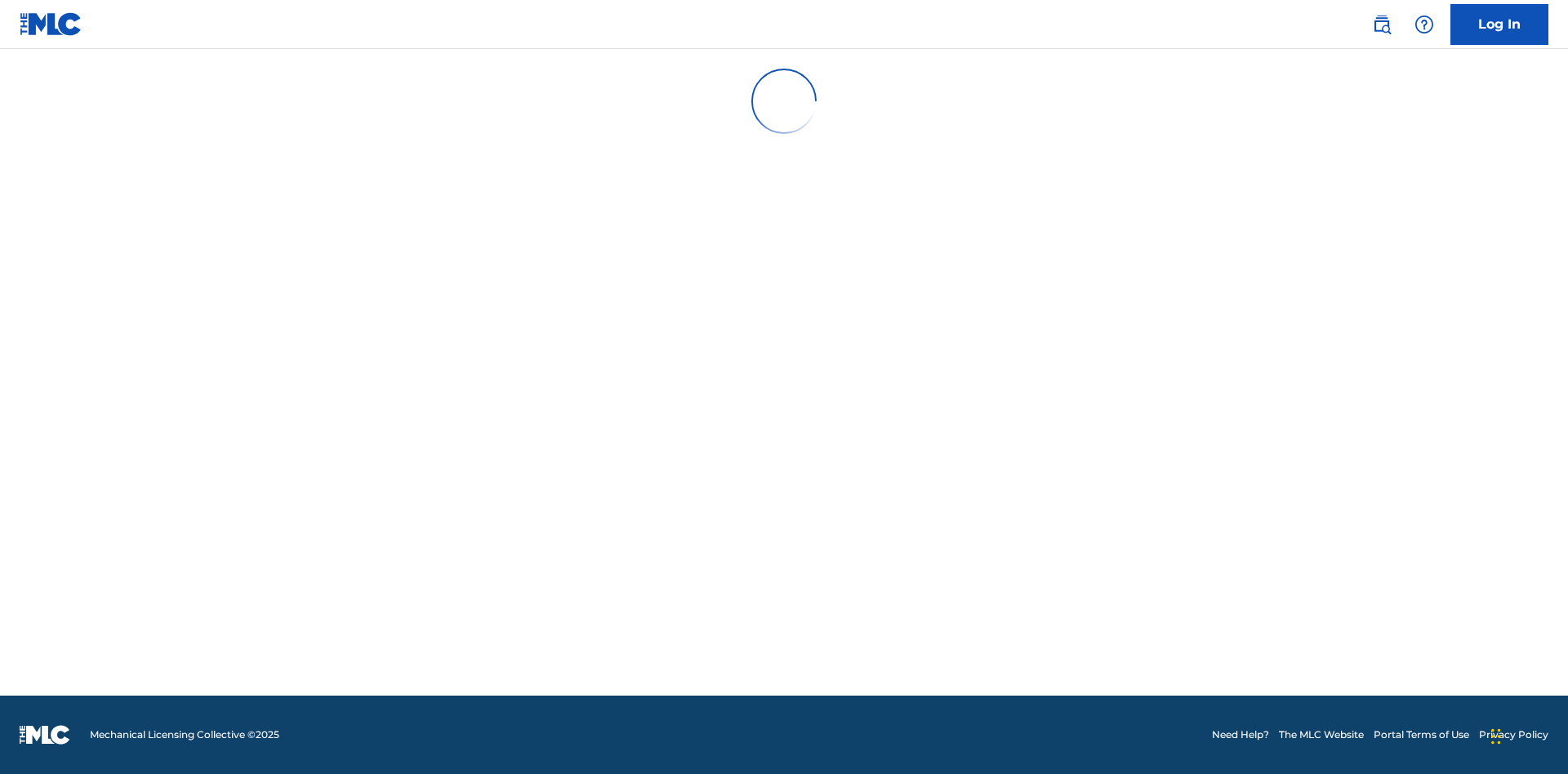
scroll to position [0, 0]
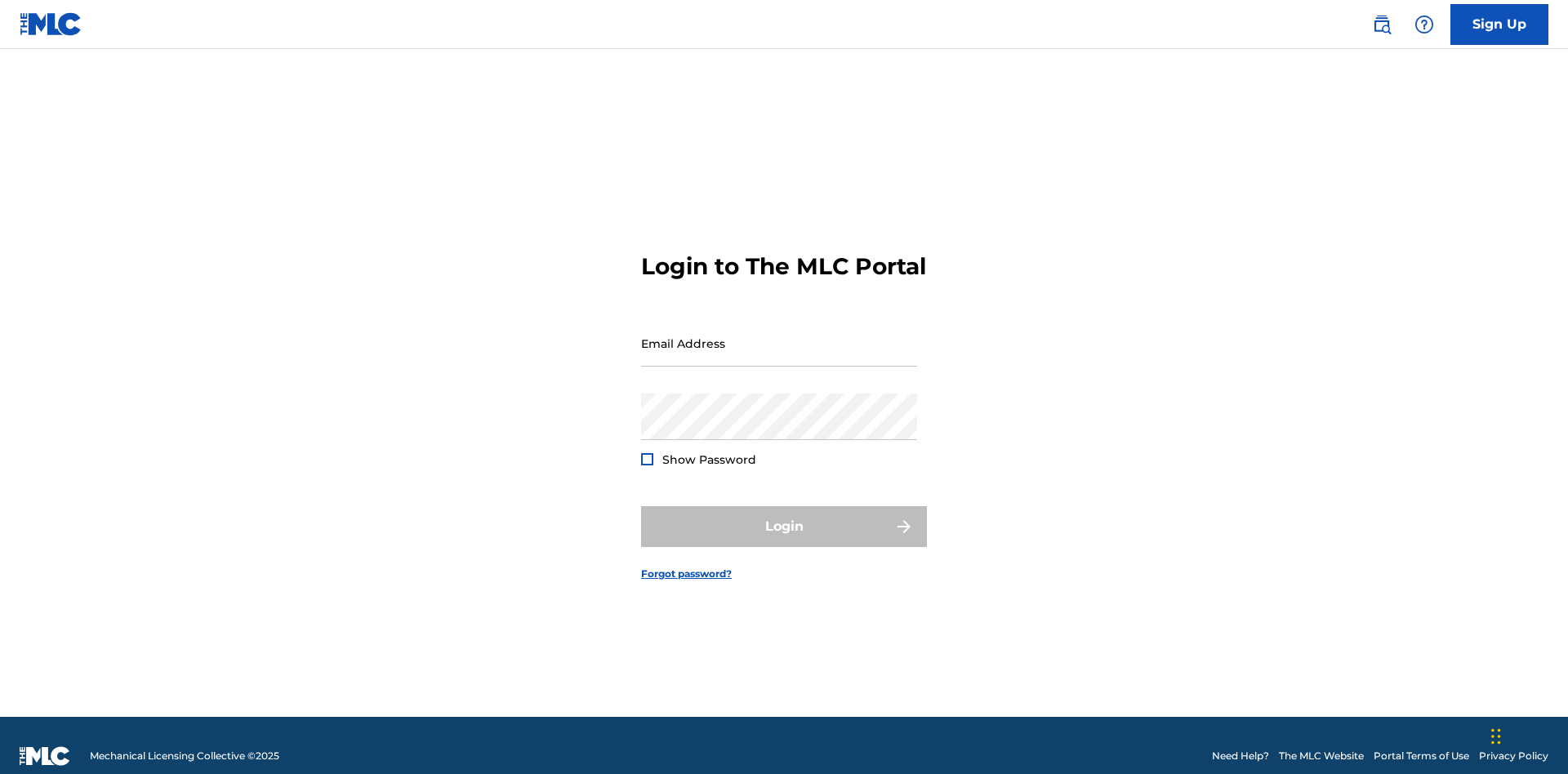
scroll to position [21, 0]
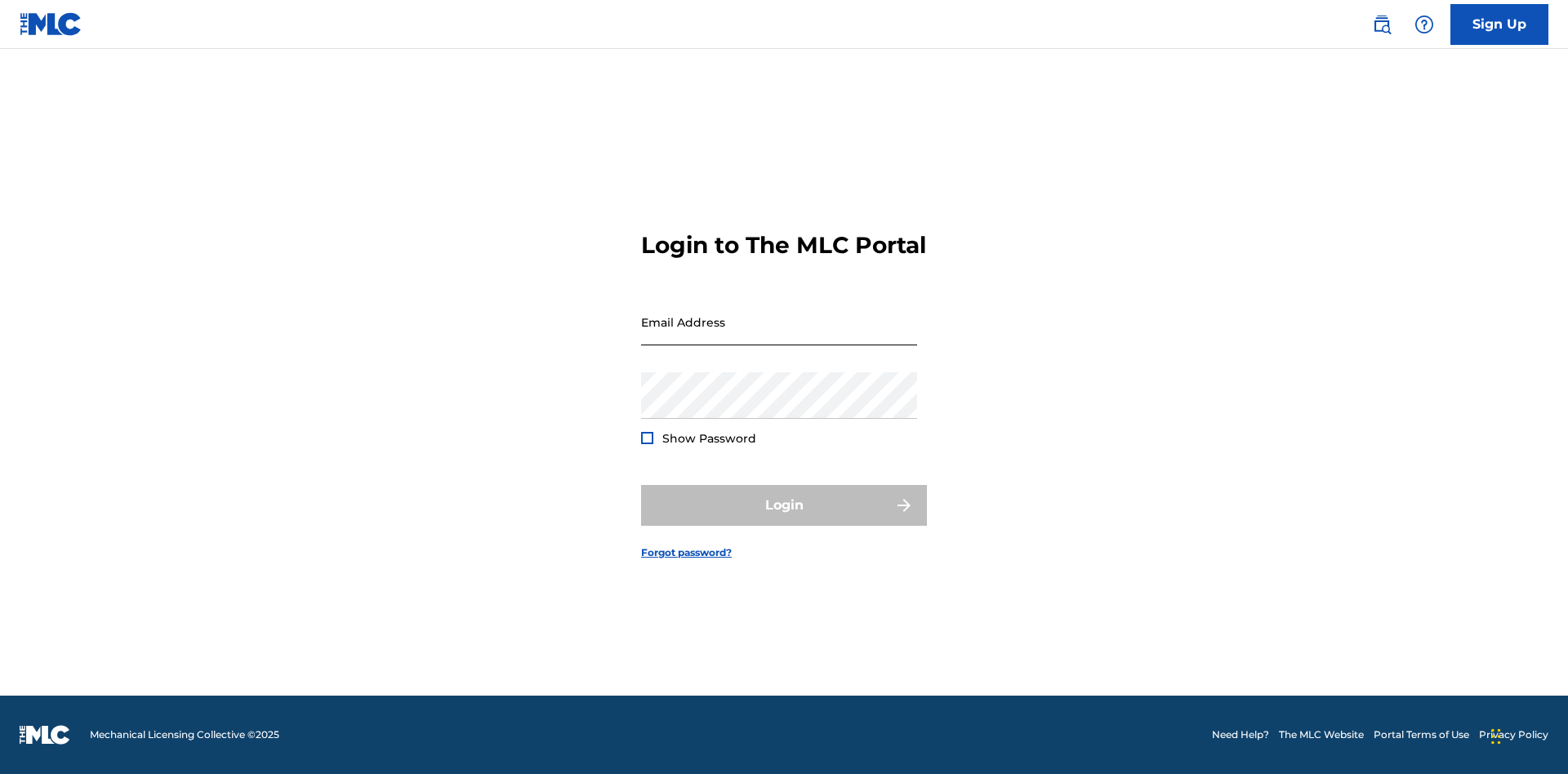
click at [780, 335] on input "Email Address" at bounding box center [780, 322] width 276 height 46
type input "7f73567e-4ccb-4869-96a9-0d93d06bcc8f@mailslurp.biz"
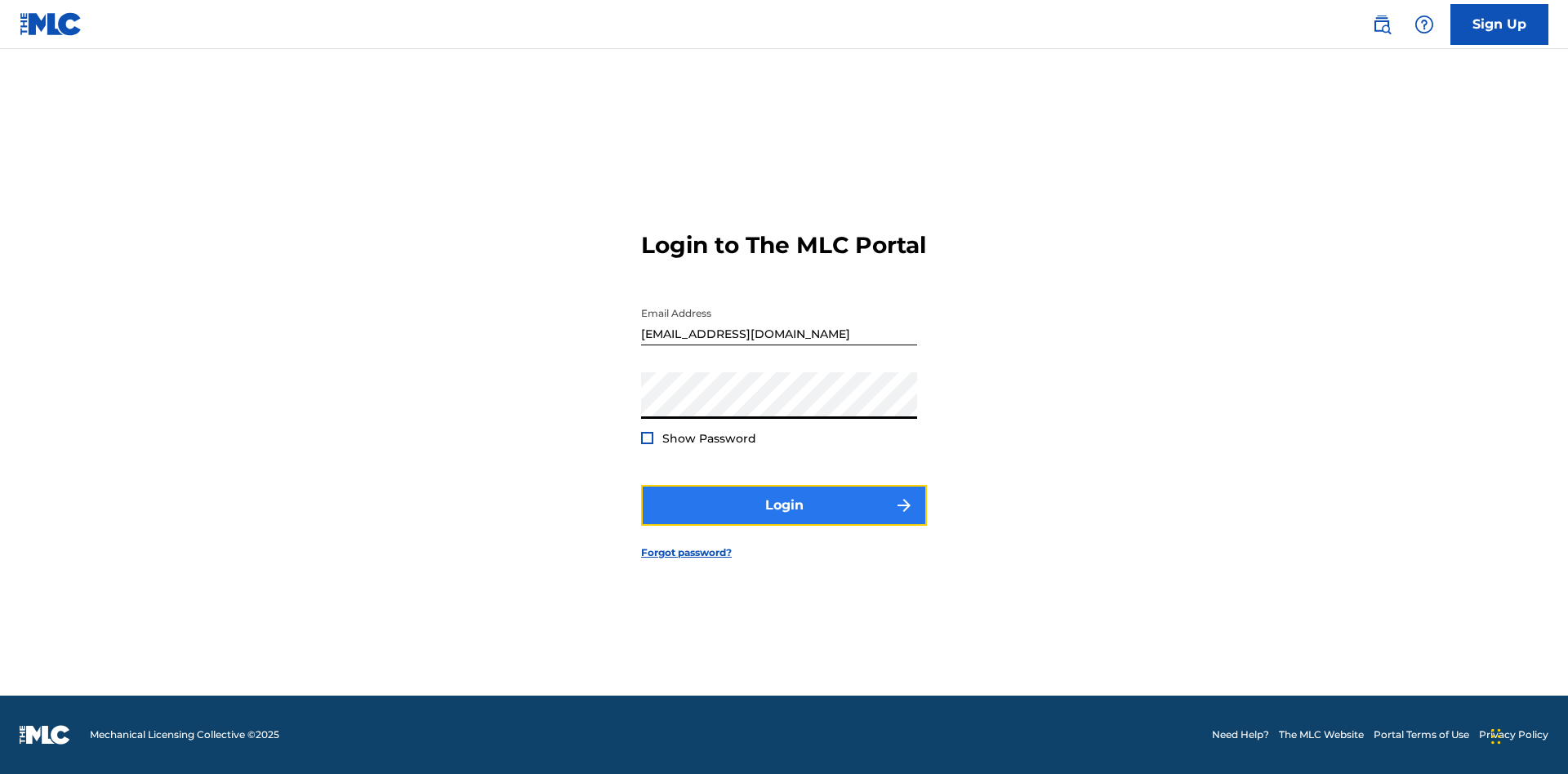
click at [784, 520] on button "Login" at bounding box center [784, 505] width 286 height 41
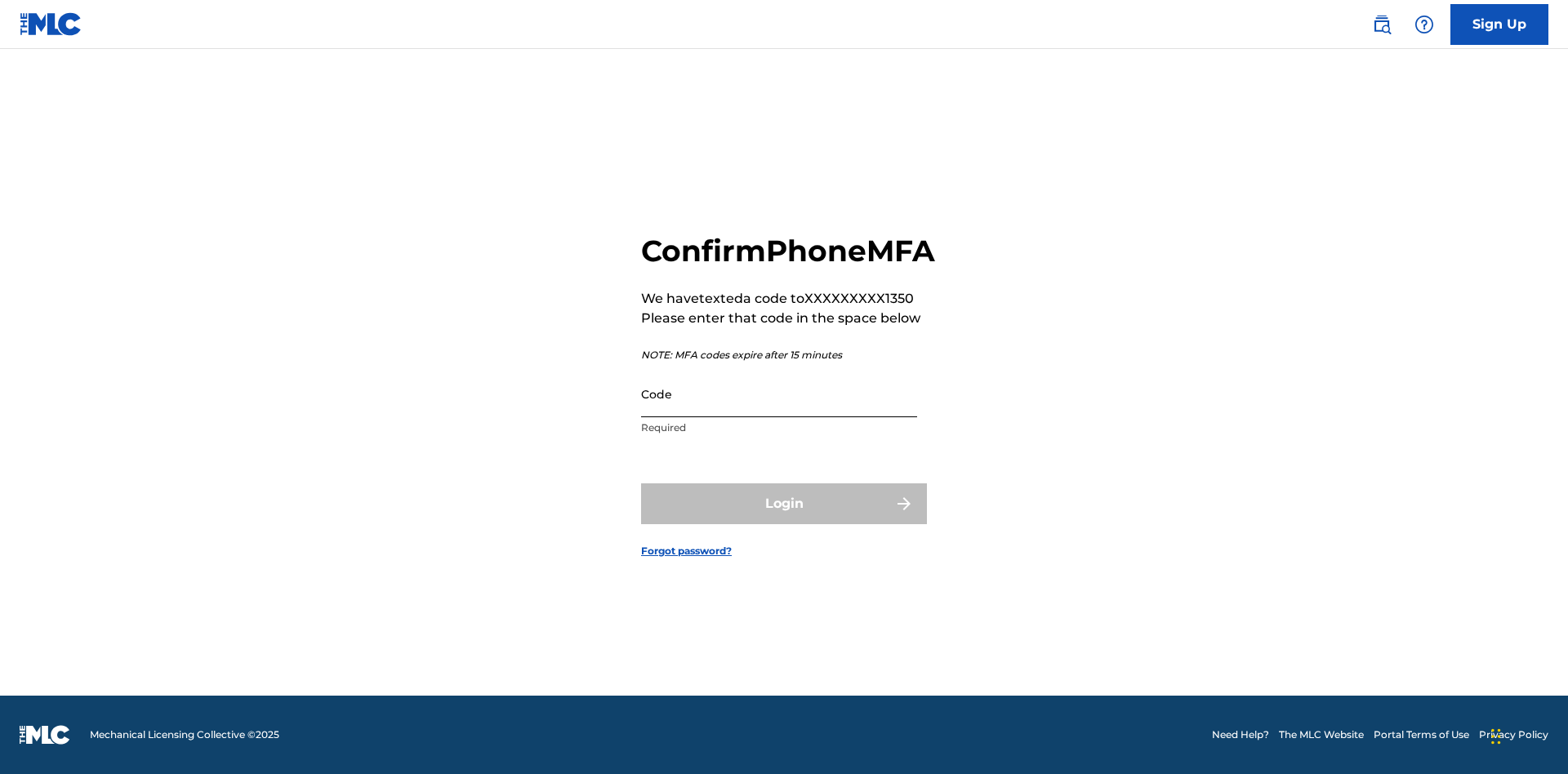
click at [780, 412] on input "Code" at bounding box center [780, 394] width 276 height 46
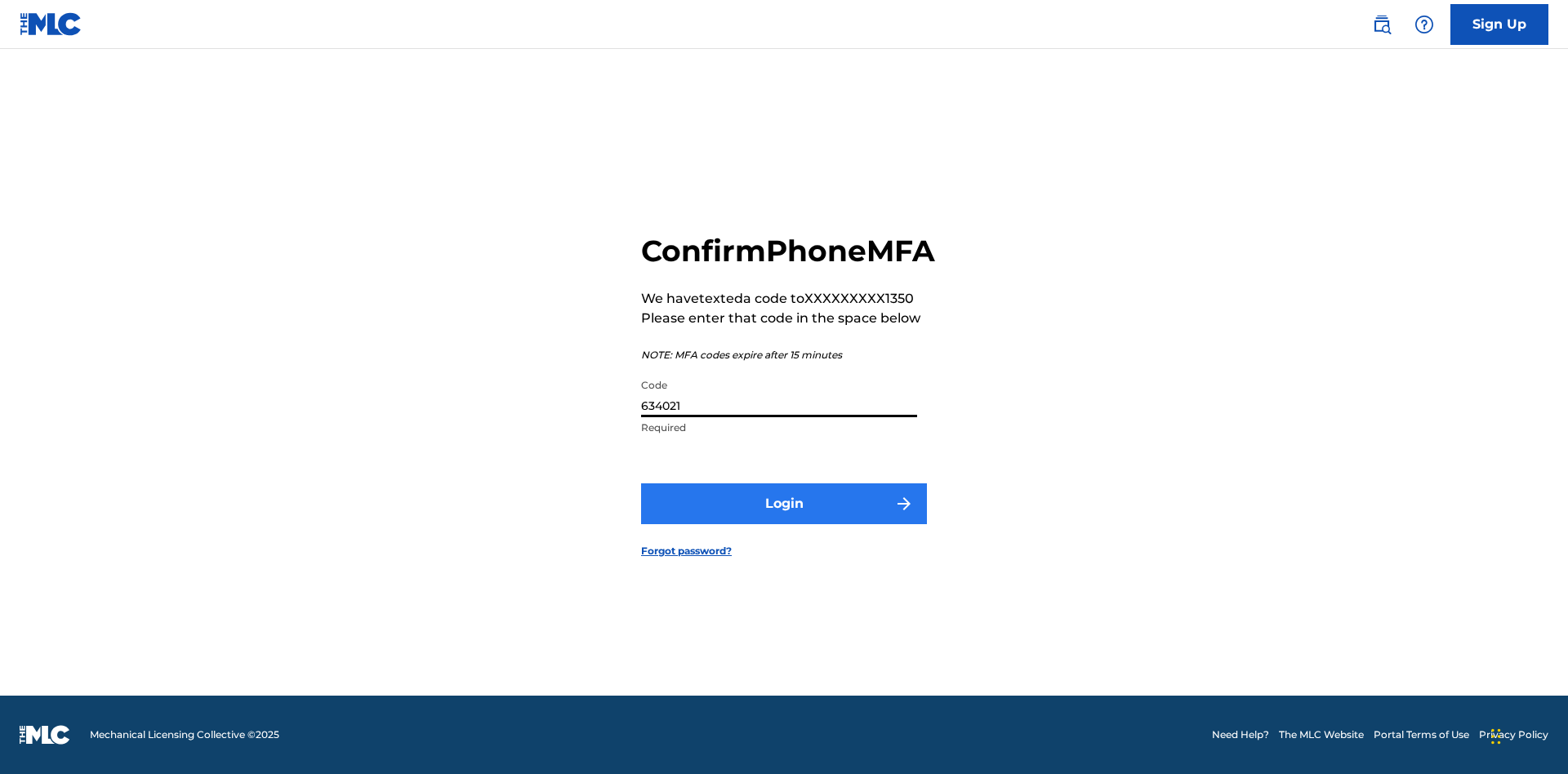
type input "634021"
click at [784, 522] on button "Login" at bounding box center [784, 503] width 286 height 41
